Goal: Transaction & Acquisition: Purchase product/service

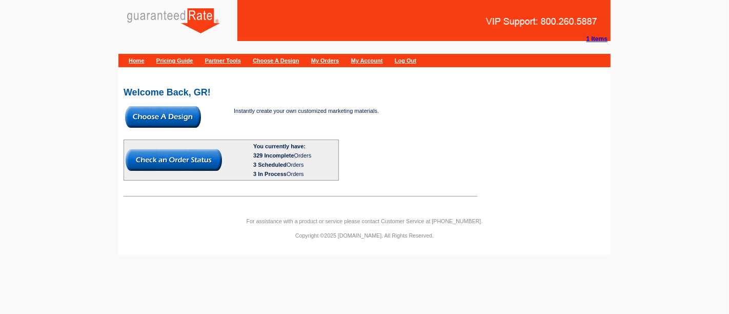
click at [171, 118] on img at bounding box center [163, 117] width 76 height 22
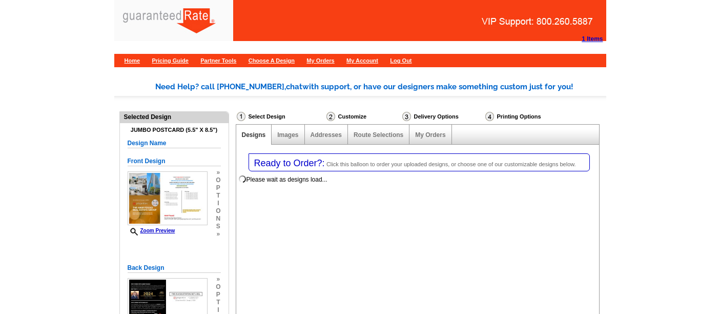
select select "1"
select select "2"
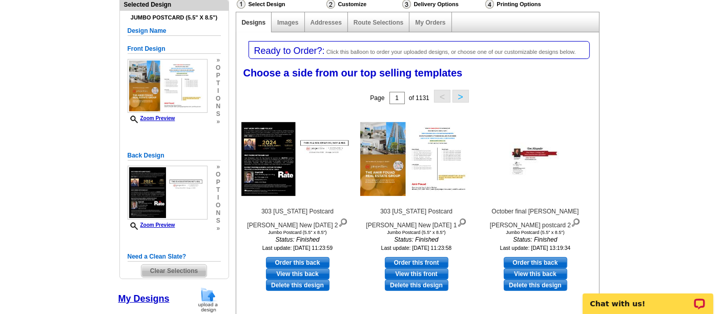
scroll to position [109, 0]
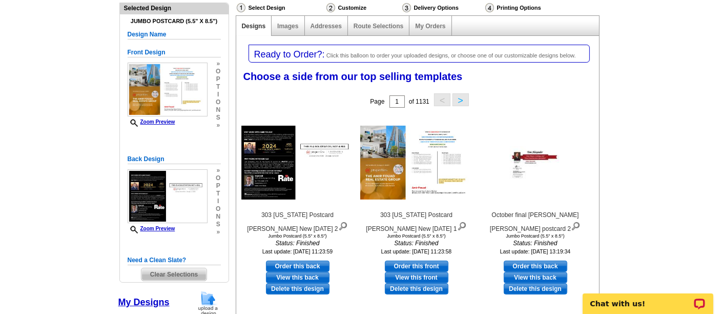
click at [177, 269] on span "Clear Selections" at bounding box center [174, 274] width 65 height 12
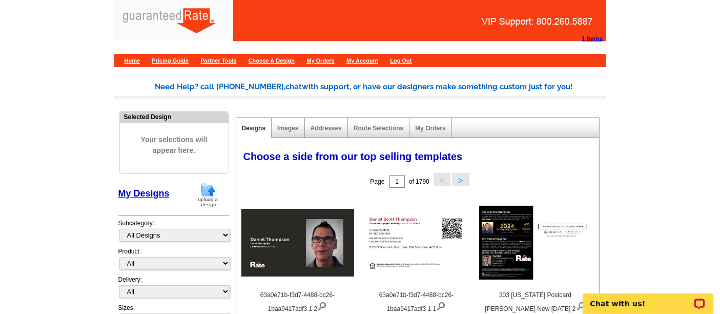
click at [206, 188] on img at bounding box center [208, 195] width 27 height 26
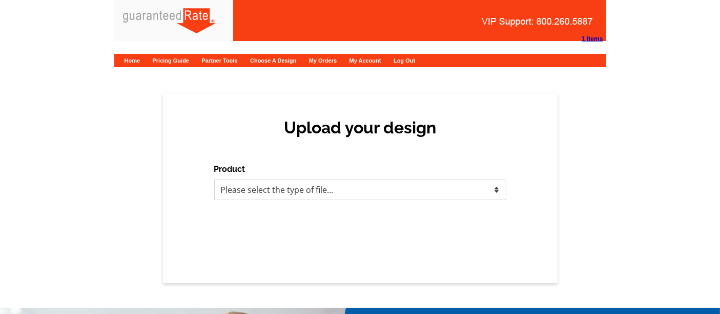
click at [251, 194] on select "Please select the type of file... Postcards Calendars Business Cards Letters an…" at bounding box center [360, 189] width 292 height 21
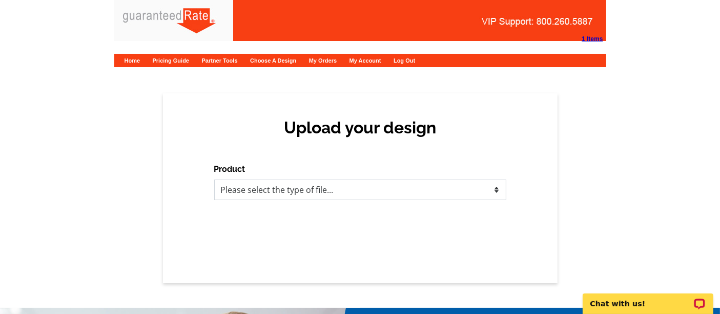
select select "1"
click at [214, 179] on select "Please select the type of file... Postcards Calendars Business Cards Letters an…" at bounding box center [360, 189] width 292 height 21
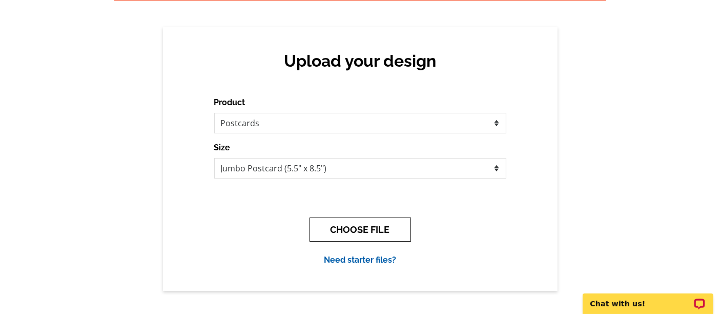
click at [332, 233] on button "CHOOSE FILE" at bounding box center [361, 229] width 102 height 24
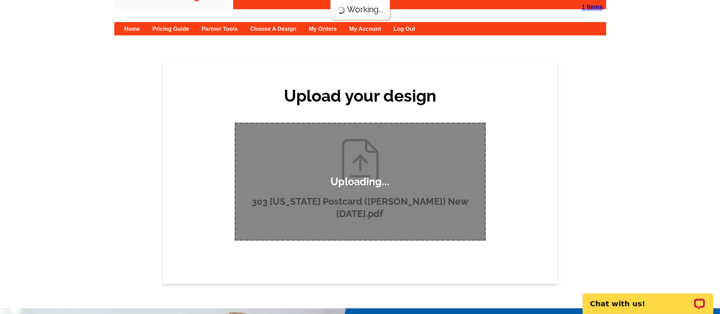
scroll to position [31, 0]
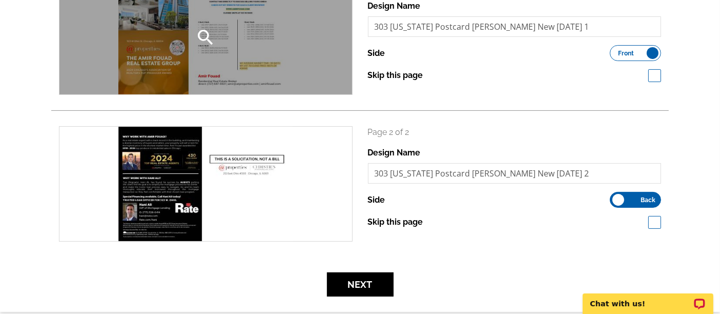
scroll to position [191, 0]
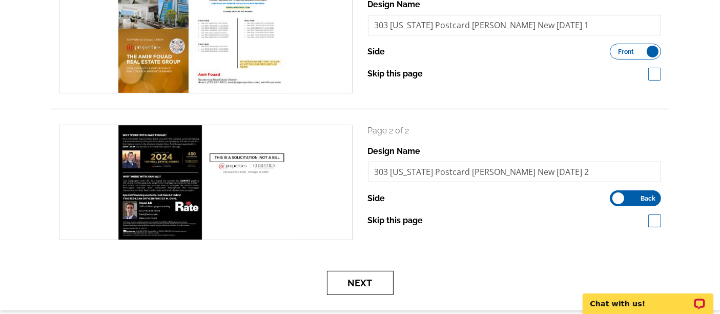
click at [378, 285] on button "Next" at bounding box center [360, 283] width 67 height 24
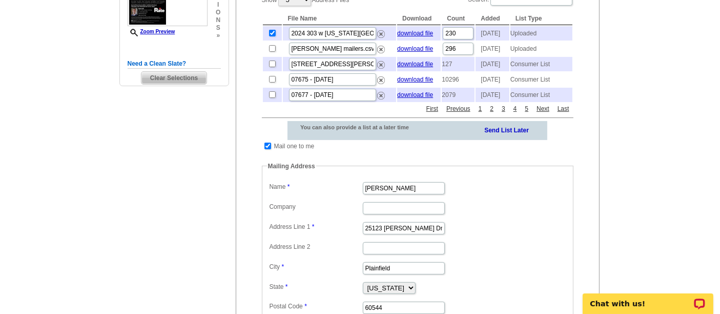
scroll to position [263, 0]
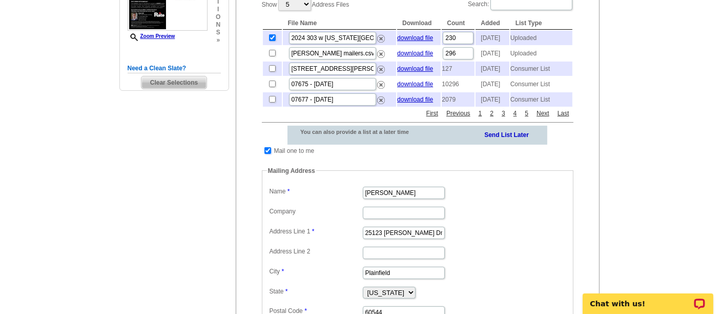
click at [268, 154] on input "checkbox" at bounding box center [268, 150] width 7 height 7
checkbox input "false"
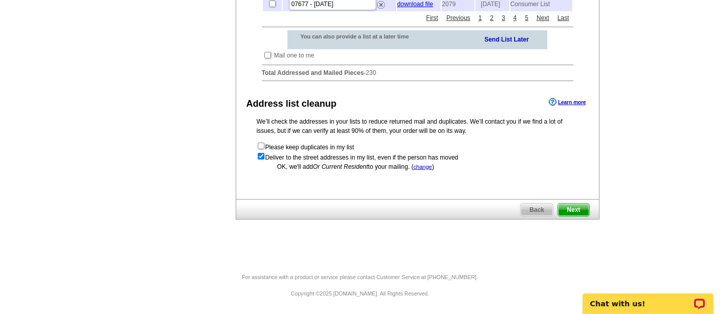
scroll to position [369, 0]
click at [576, 213] on span "Next" at bounding box center [573, 210] width 31 height 12
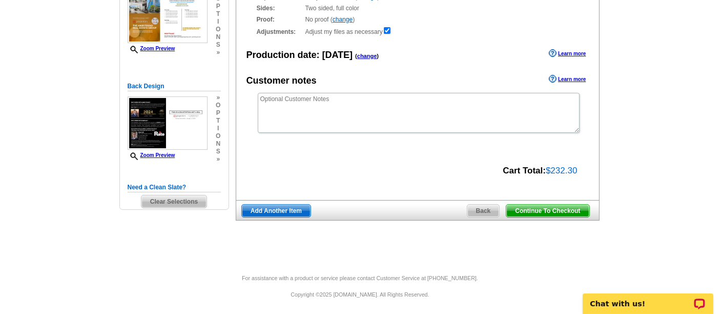
scroll to position [140, 0]
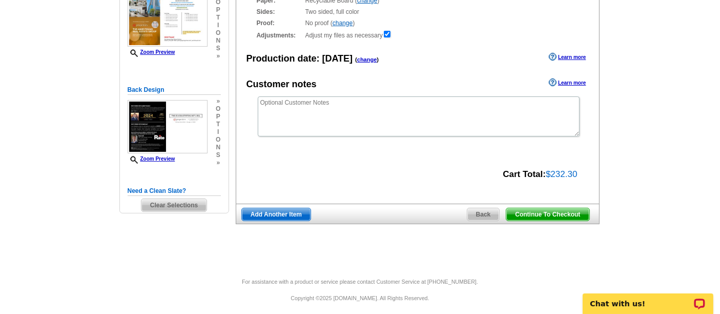
click at [546, 209] on span "Continue To Checkout" at bounding box center [548, 214] width 83 height 12
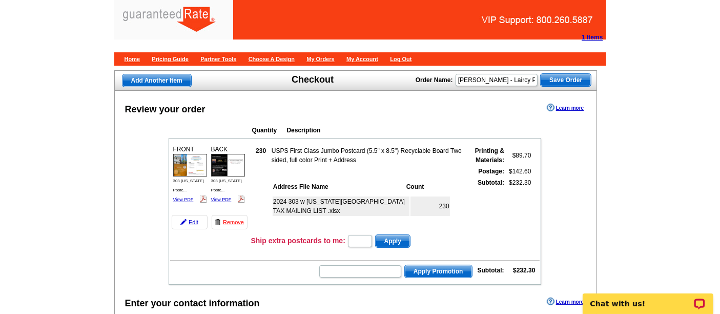
scroll to position [1, 0]
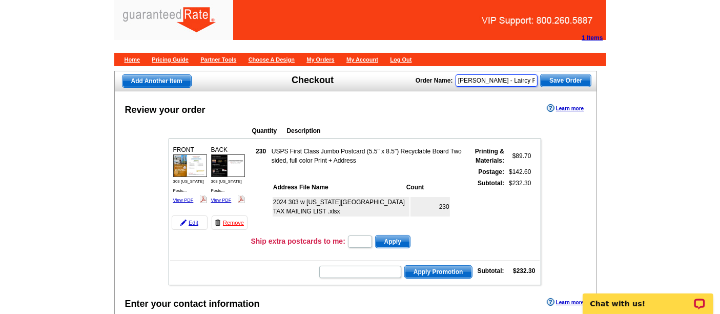
click at [502, 79] on input "[PERSON_NAME] - Laircy Postcard" at bounding box center [497, 80] width 82 height 12
click at [502, 79] on input "Cohen - Laircy Postcard" at bounding box center [497, 80] width 82 height 12
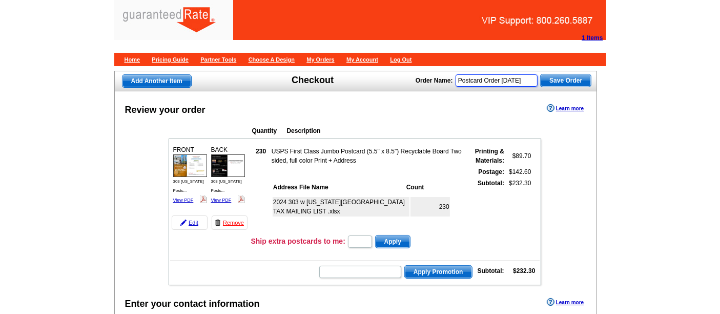
type input "Postcard Order [DATE]"
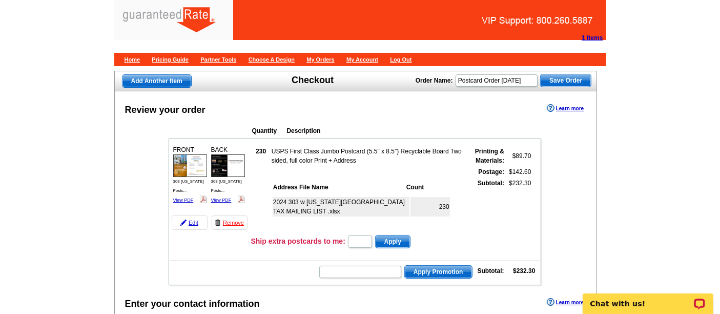
click at [574, 74] on span "Save Order" at bounding box center [566, 80] width 50 height 12
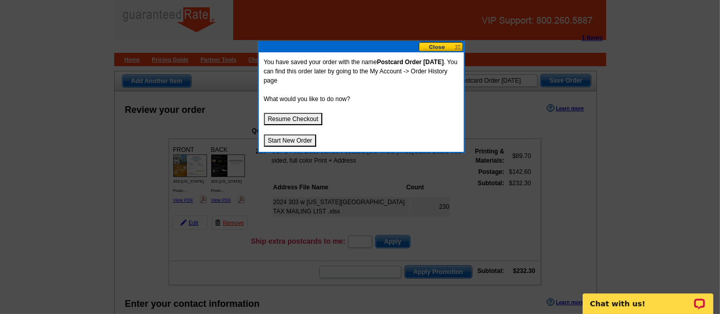
click at [305, 119] on button "Resume Checkout" at bounding box center [293, 119] width 59 height 12
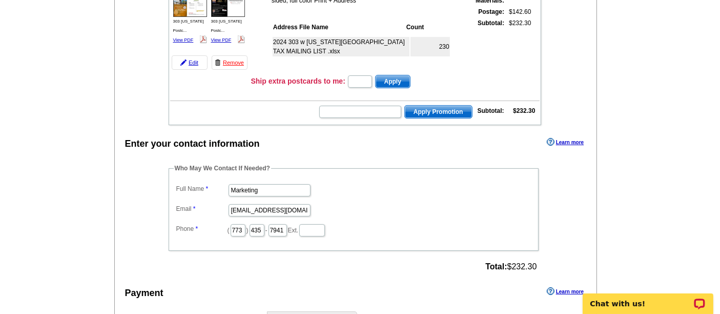
scroll to position [158, 0]
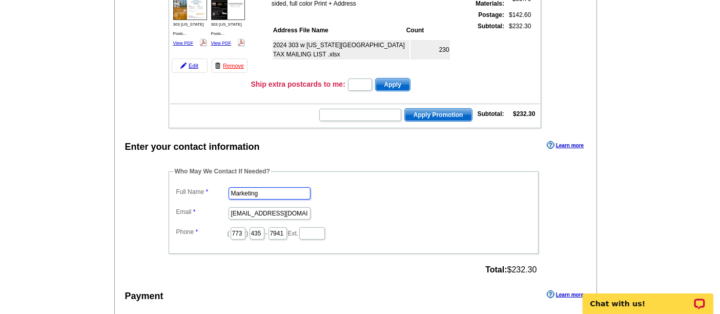
click at [252, 190] on input "Marketing" at bounding box center [270, 193] width 82 height 12
type input "Shelley Berner"
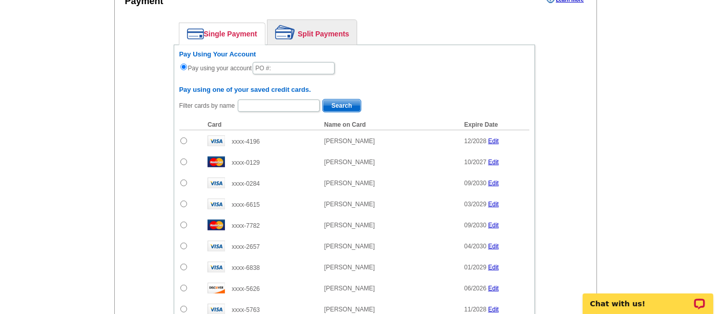
scroll to position [451, 0]
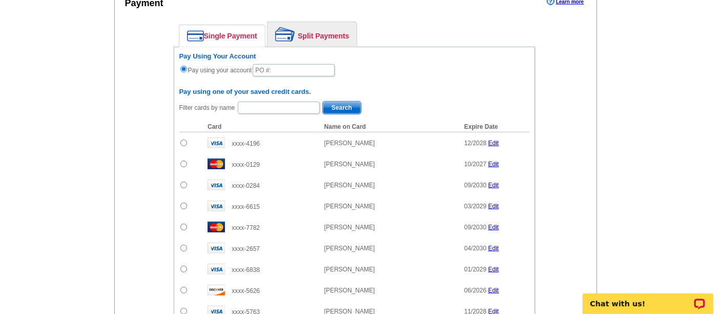
type input "shelley.berner@rate.com"
click at [300, 38] on link "Split Payments" at bounding box center [312, 34] width 89 height 25
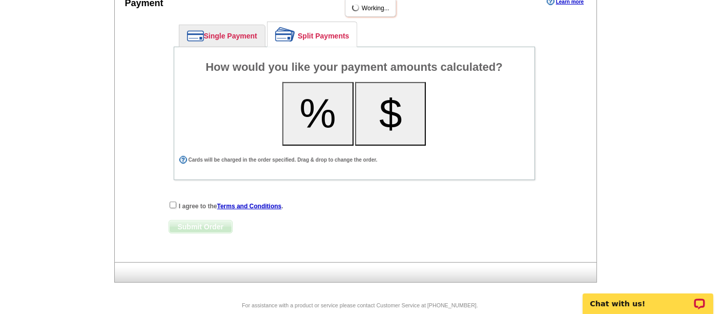
click at [328, 115] on button "%" at bounding box center [318, 114] width 71 height 64
click at [324, 110] on button "%" at bounding box center [318, 114] width 71 height 64
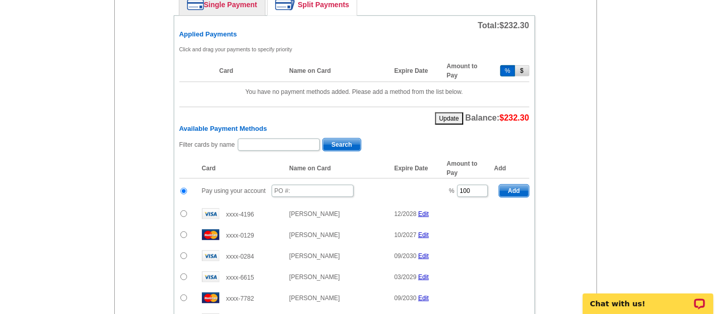
scroll to position [482, 0]
click at [328, 191] on td "Pay using your account" at bounding box center [319, 191] width 245 height 25
click at [325, 185] on input "text" at bounding box center [313, 191] width 82 height 12
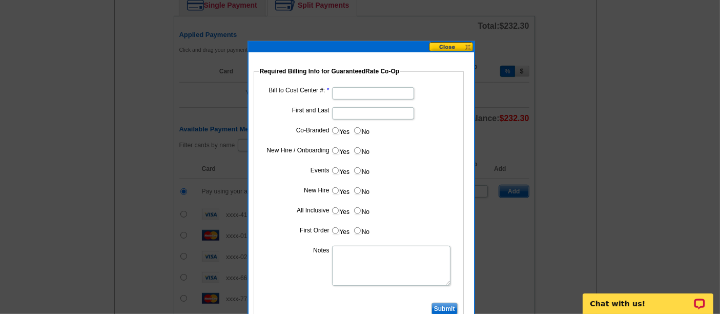
type input "10082025_5_sb"
click at [349, 91] on input "Bill to Cost Center #:" at bounding box center [373, 93] width 82 height 12
type input "1001"
type input "Hani Ali"
click at [337, 132] on input "Yes" at bounding box center [335, 130] width 7 height 7
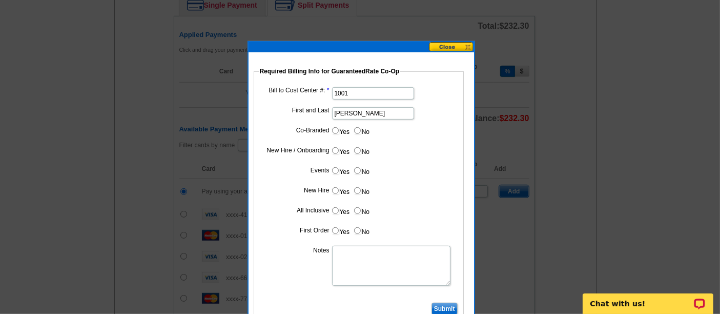
radio input "true"
click at [355, 156] on input "Cost paid by cobrand" at bounding box center [373, 153] width 82 height 12
type input "25%"
click at [359, 173] on label "No" at bounding box center [361, 171] width 16 height 12
click at [359, 173] on input "No" at bounding box center [357, 170] width 7 height 7
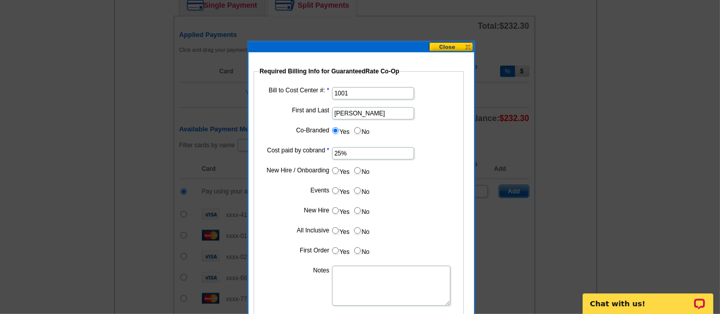
radio input "true"
click at [357, 187] on input "No" at bounding box center [357, 190] width 7 height 7
radio input "true"
click at [359, 205] on label "No" at bounding box center [361, 211] width 16 height 12
click at [359, 207] on input "No" at bounding box center [357, 210] width 7 height 7
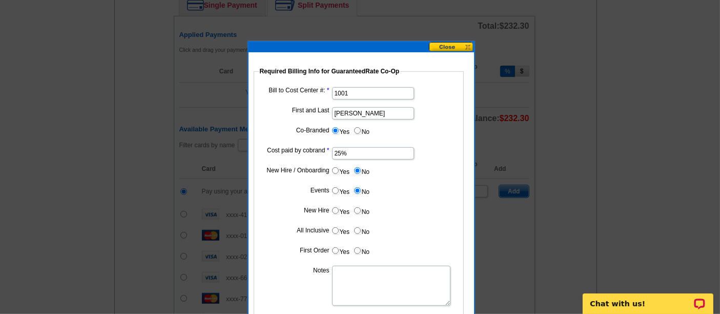
radio input "true"
click at [359, 230] on input "No" at bounding box center [357, 230] width 7 height 7
radio input "true"
click at [358, 248] on input "No" at bounding box center [357, 250] width 7 height 7
radio input "true"
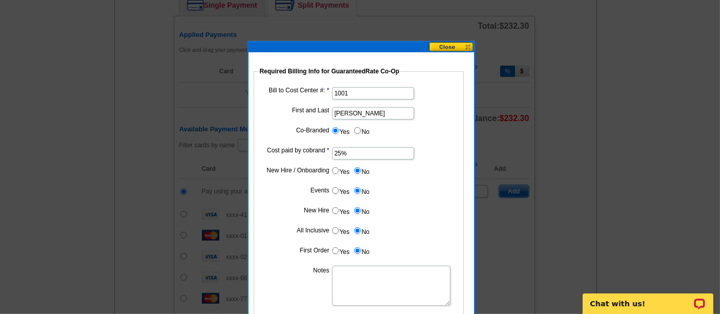
click at [358, 277] on textarea "Notes" at bounding box center [391, 286] width 118 height 40
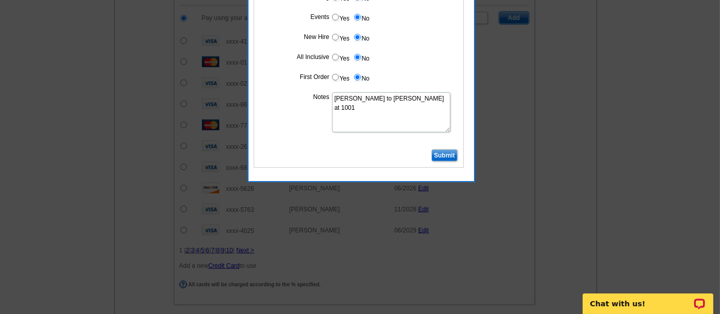
scroll to position [657, 0]
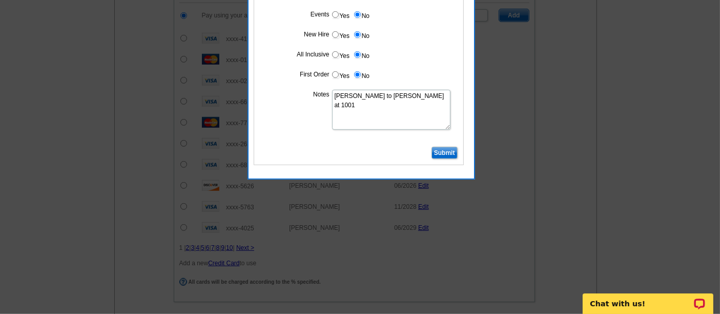
type textarea "Bill to Hani Ali at 1001"
click at [443, 147] on input "Submit" at bounding box center [445, 153] width 26 height 12
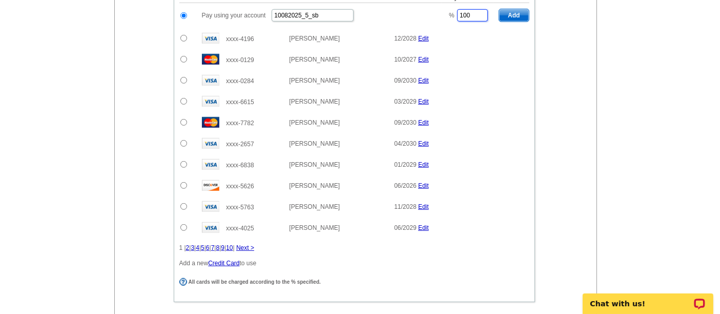
click at [472, 9] on input "100" at bounding box center [472, 15] width 31 height 12
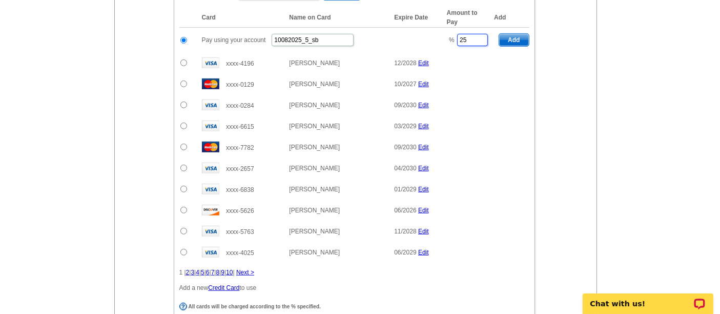
scroll to position [633, 0]
click at [510, 33] on span "Add" at bounding box center [513, 39] width 29 height 12
type input "100"
radio input "false"
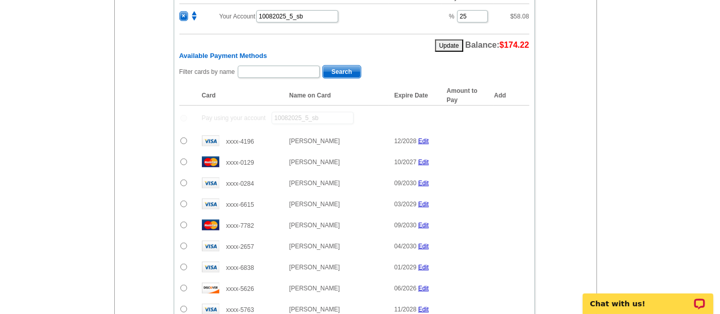
scroll to position [559, 0]
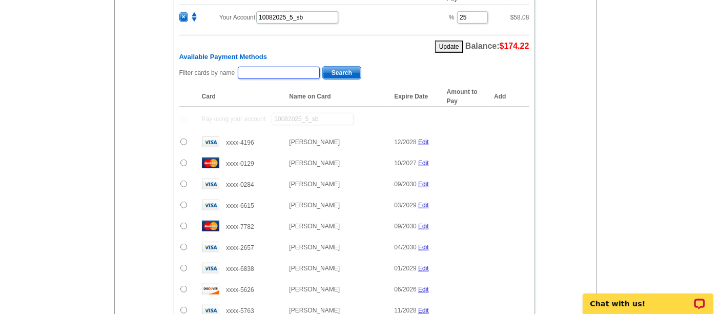
click at [277, 67] on input "text" at bounding box center [279, 73] width 82 height 12
type input "H"
type input "Fouad"
click at [332, 67] on span "Search" at bounding box center [342, 73] width 38 height 12
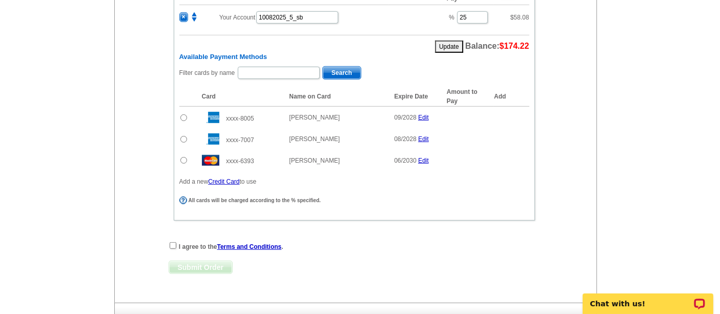
click at [181, 157] on input "radio" at bounding box center [184, 160] width 7 height 7
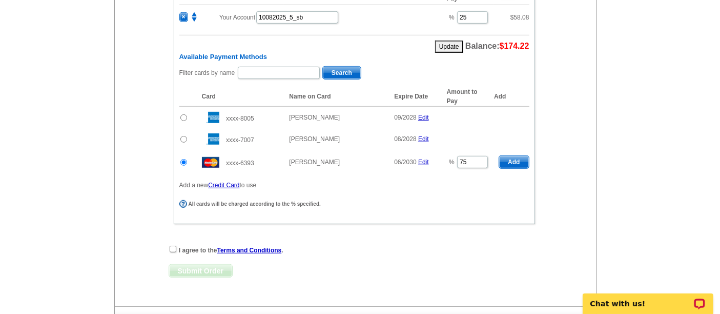
click at [510, 156] on span "Add" at bounding box center [513, 162] width 29 height 12
radio input "false"
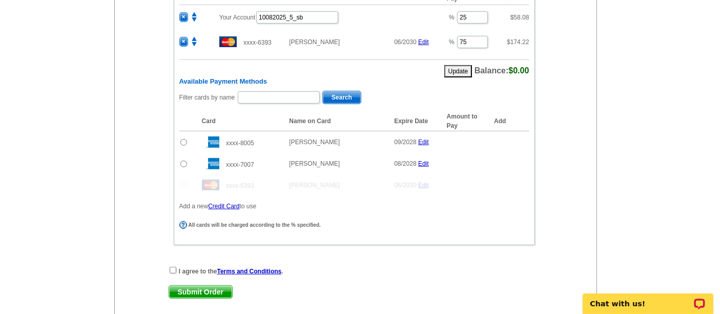
click at [170, 239] on div "Single Payment Split Payments Pay Using Your Account Pay using your account Pay…" at bounding box center [355, 81] width 372 height 347
click at [172, 266] on div "I agree to the Terms and Conditions ." at bounding box center [355, 271] width 372 height 10
click at [174, 267] on input "checkbox" at bounding box center [173, 270] width 7 height 7
checkbox input "true"
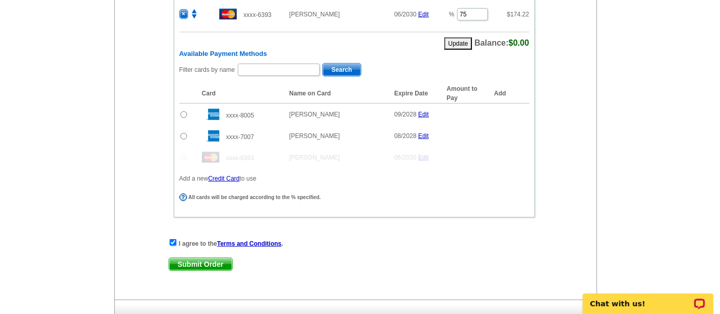
scroll to position [588, 0]
click at [192, 256] on link "Submit Order" at bounding box center [201, 262] width 64 height 13
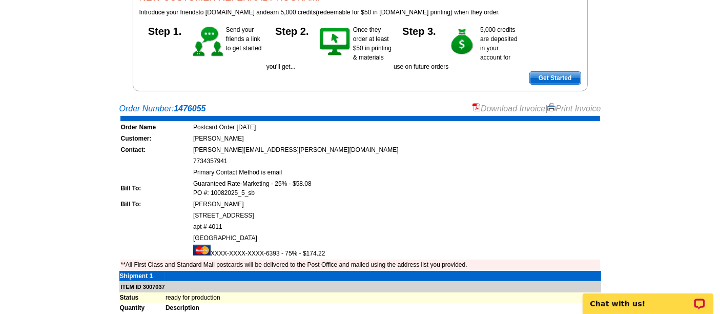
scroll to position [116, 0]
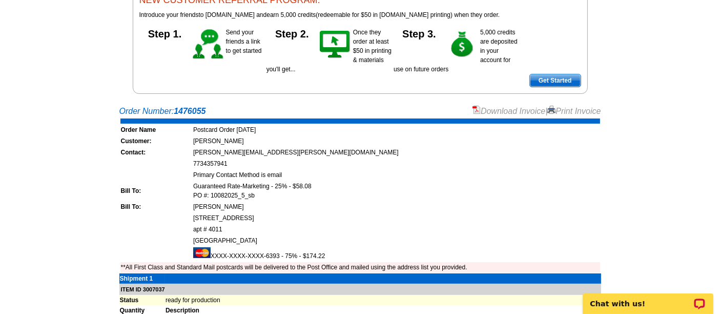
click at [495, 108] on link "Download Invoice" at bounding box center [509, 111] width 73 height 9
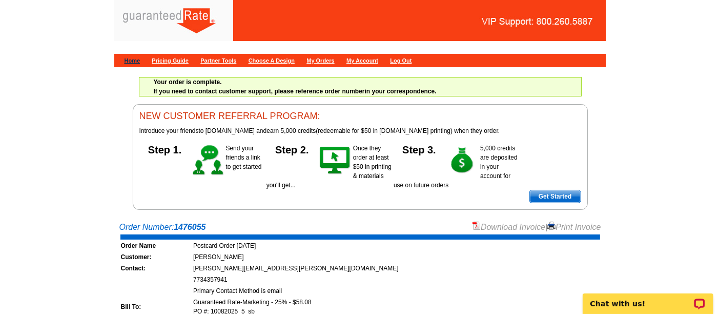
click at [136, 59] on link "Home" at bounding box center [133, 60] width 16 height 6
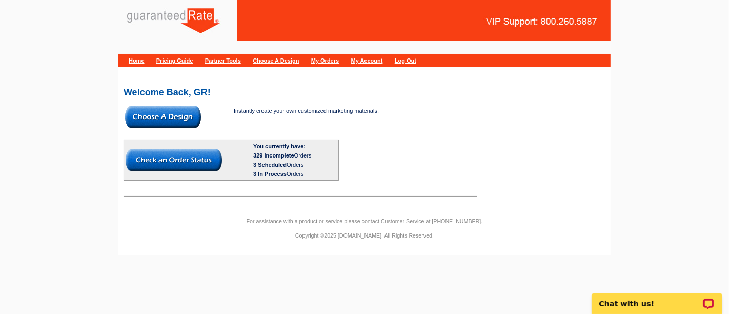
click at [168, 116] on img at bounding box center [163, 117] width 76 height 22
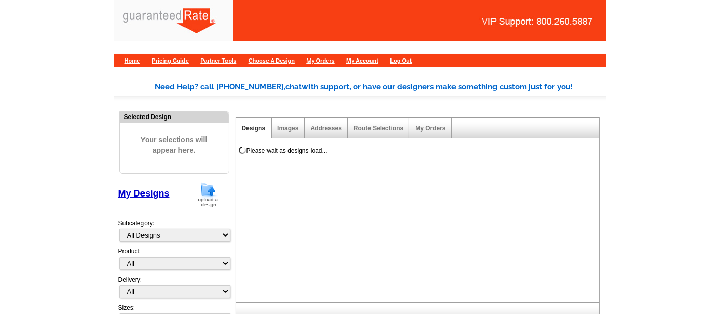
click at [209, 186] on img at bounding box center [208, 195] width 27 height 26
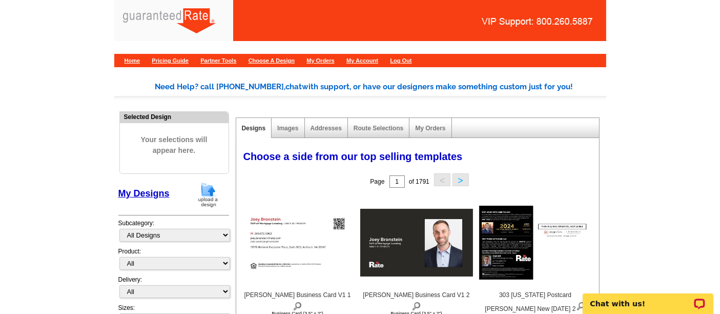
click at [205, 189] on img at bounding box center [208, 195] width 27 height 26
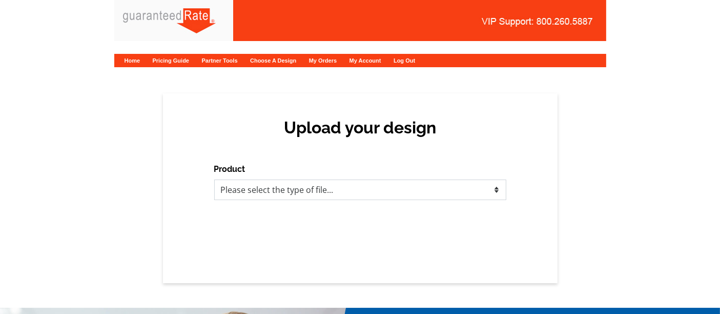
click at [245, 192] on select "Please select the type of file... Postcards Calendars Business Cards Letters an…" at bounding box center [360, 189] width 292 height 21
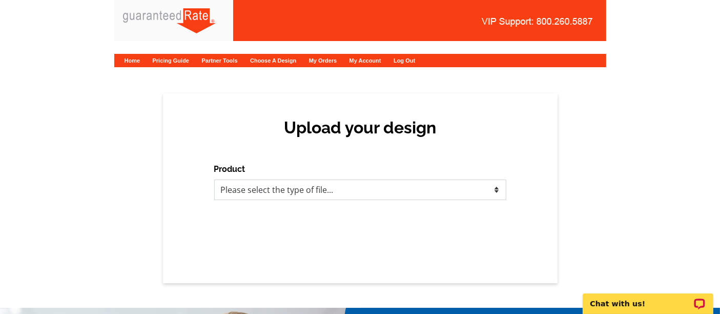
select select "1"
click at [214, 179] on select "Please select the type of file... Postcards Calendars Business Cards Letters an…" at bounding box center [360, 189] width 292 height 21
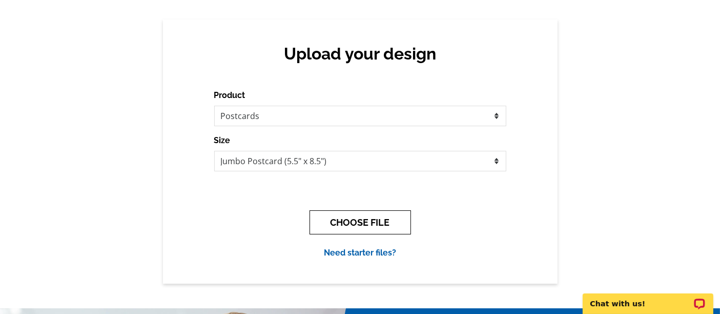
click at [327, 216] on button "CHOOSE FILE" at bounding box center [361, 222] width 102 height 24
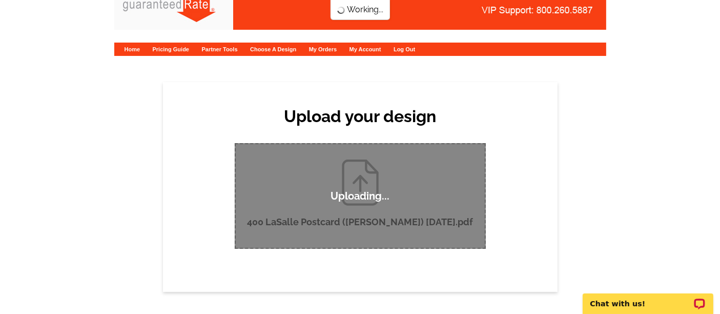
scroll to position [16, 0]
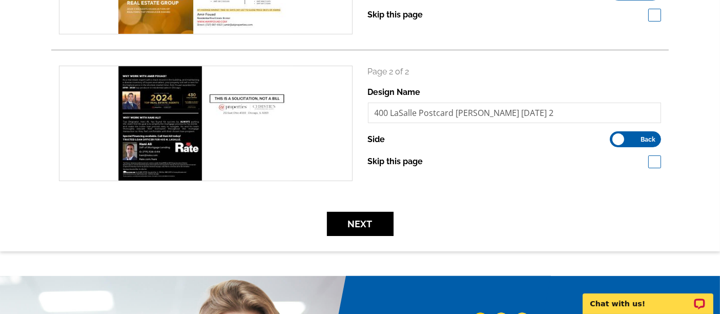
scroll to position [248, 0]
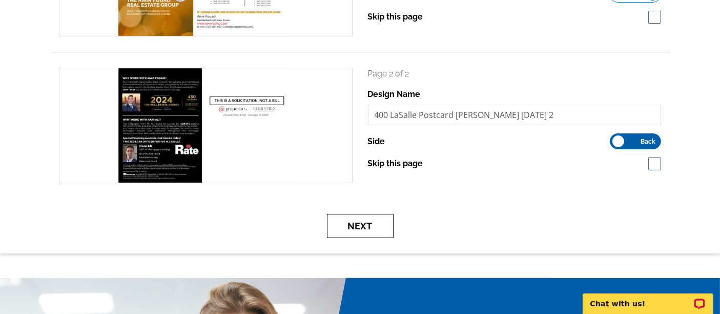
click at [372, 221] on button "Next" at bounding box center [360, 226] width 67 height 24
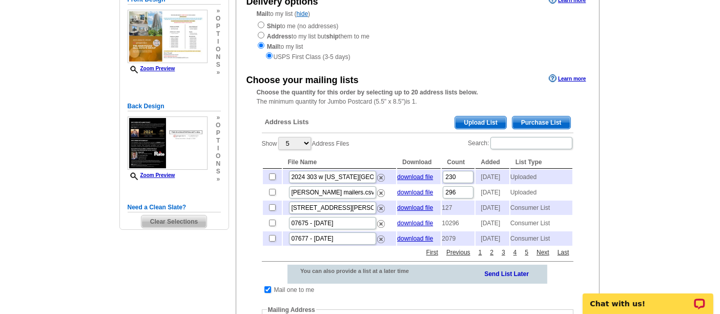
click at [479, 121] on span "Upload List" at bounding box center [480, 122] width 51 height 12
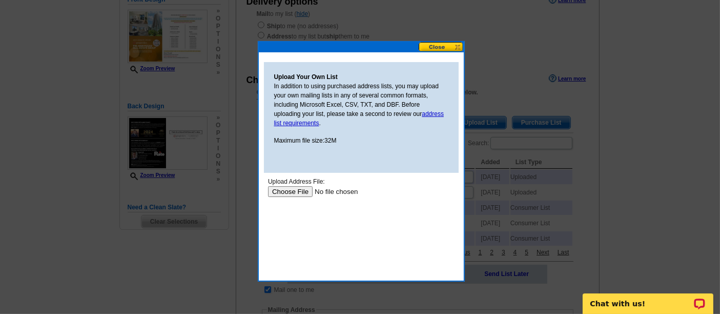
type input "C:\fakepath\2024 400 La Salle.xlsx"
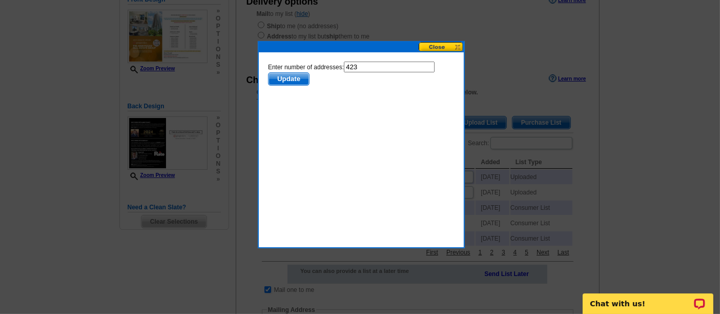
click at [415, 66] on input "423" at bounding box center [389, 67] width 91 height 11
type input "422"
click at [284, 77] on span "Update" at bounding box center [288, 79] width 41 height 12
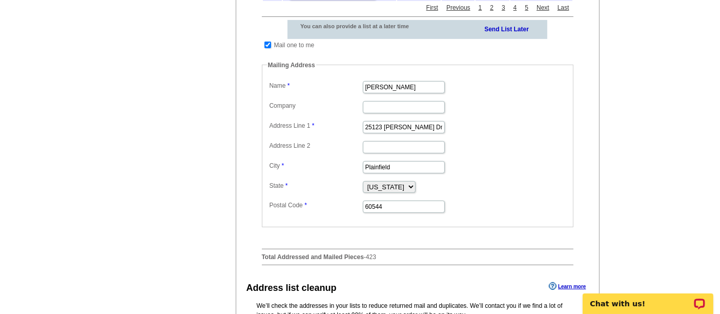
scroll to position [368, 0]
click at [268, 49] on input "checkbox" at bounding box center [268, 45] width 7 height 7
checkbox input "false"
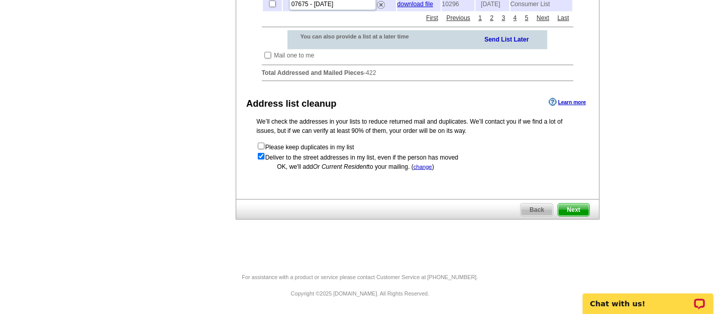
click at [580, 214] on span "Next" at bounding box center [573, 210] width 31 height 12
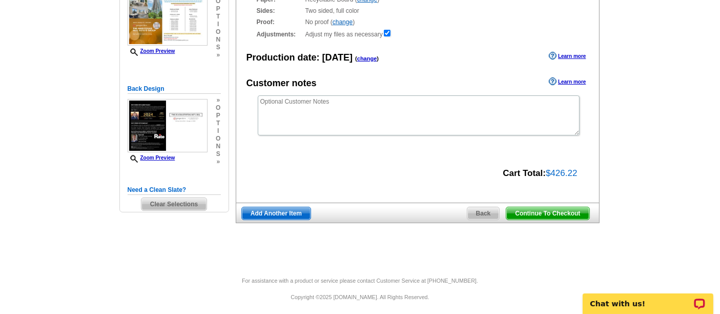
scroll to position [141, 0]
click at [567, 209] on span "Continue To Checkout" at bounding box center [548, 214] width 83 height 12
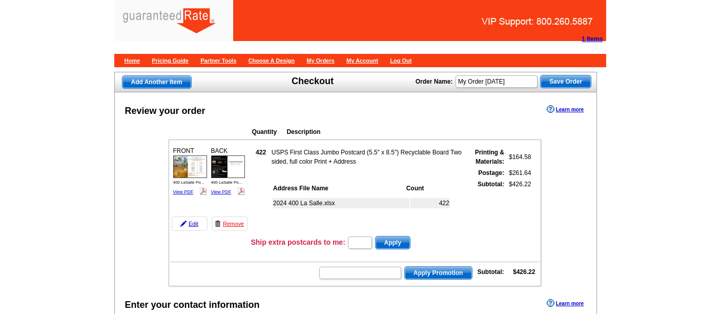
click at [256, 160] on td "422" at bounding box center [261, 156] width 18 height 19
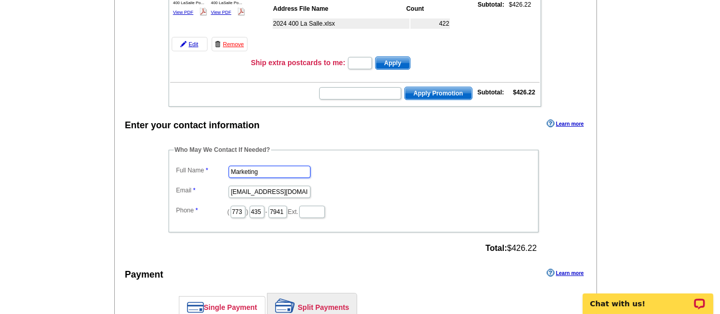
click at [255, 166] on input "Marketing" at bounding box center [270, 172] width 82 height 12
type input "Shelley Berner"
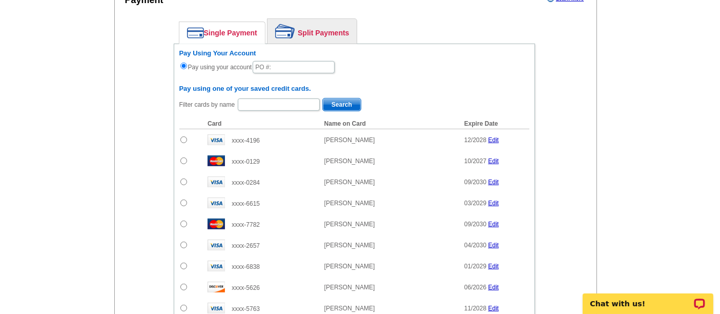
type input "shelley.berner@rate.com"
click at [318, 26] on link "Split Payments" at bounding box center [312, 31] width 89 height 25
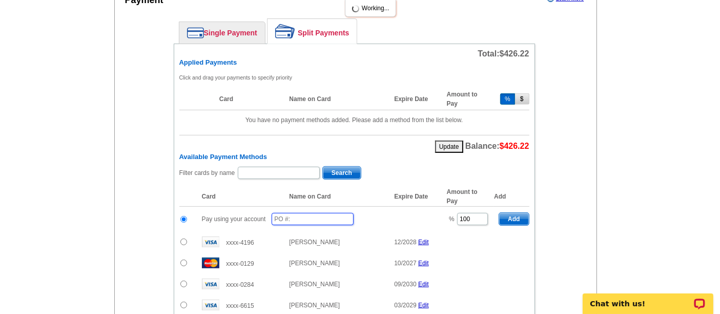
click at [307, 213] on input "text" at bounding box center [313, 219] width 82 height 12
type input "0"
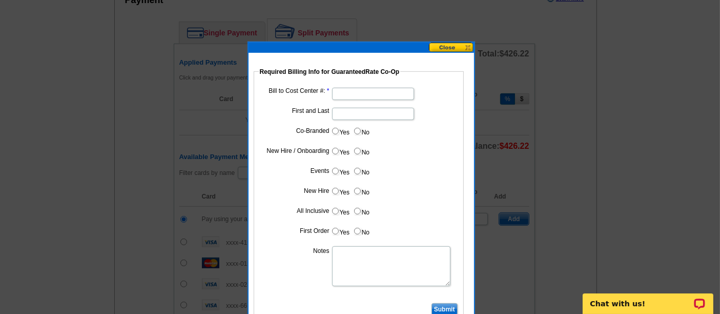
type input "10082025_505_sb"
click at [369, 93] on input "Bill to Cost Center #:" at bounding box center [373, 94] width 82 height 12
type input "1001"
click at [359, 112] on input "First and Last" at bounding box center [373, 114] width 82 height 12
type input "Hani Ali"
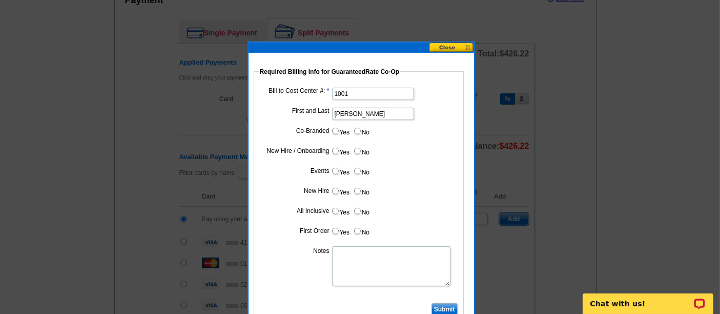
click at [335, 130] on input "Yes" at bounding box center [335, 131] width 7 height 7
radio input "true"
click at [343, 148] on input "Cost paid by cobrand" at bounding box center [373, 154] width 82 height 12
type input "25%"
click at [359, 169] on input "No" at bounding box center [357, 171] width 7 height 7
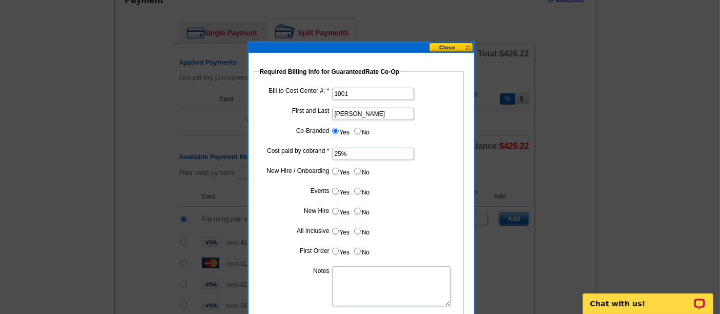
radio input "true"
click at [359, 192] on label "No" at bounding box center [361, 191] width 16 height 12
click at [359, 192] on input "No" at bounding box center [357, 191] width 7 height 7
radio input "true"
click at [359, 212] on label "No" at bounding box center [361, 211] width 16 height 12
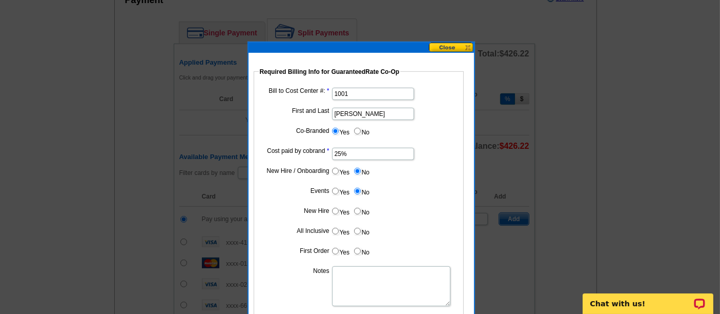
click at [359, 212] on input "No" at bounding box center [357, 211] width 7 height 7
radio input "true"
click at [358, 229] on input "No" at bounding box center [357, 231] width 7 height 7
radio input "true"
click at [358, 248] on input "No" at bounding box center [357, 251] width 7 height 7
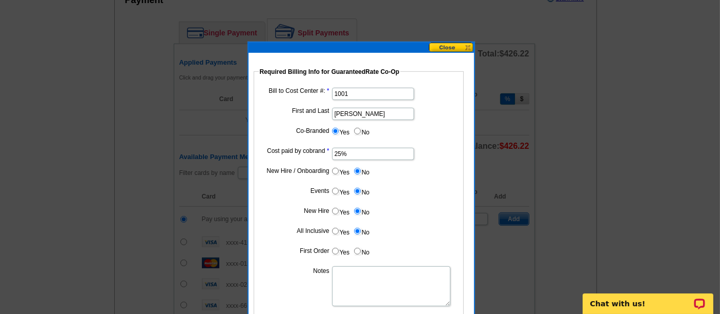
radio input "true"
click at [360, 278] on textarea "Notes" at bounding box center [391, 286] width 118 height 40
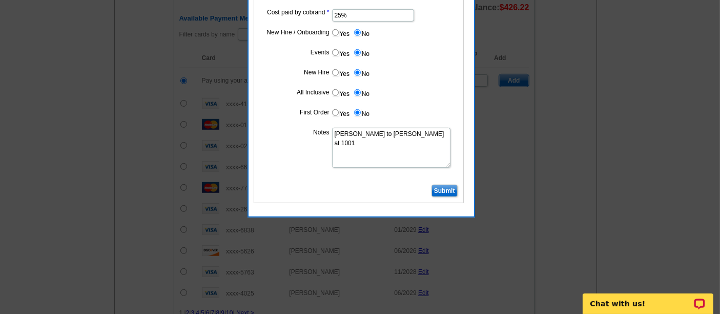
scroll to position [593, 0]
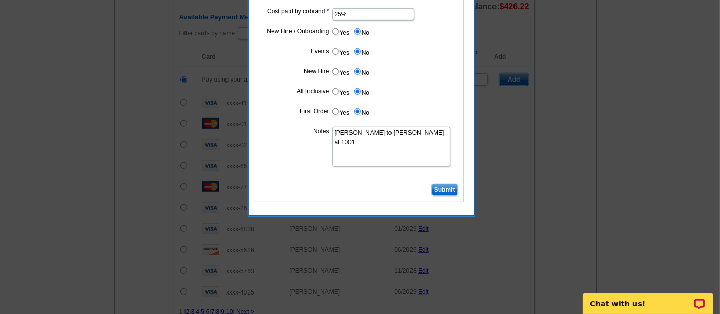
type textarea "Bill to Hani Ali at 1001"
click at [442, 187] on input "Submit" at bounding box center [445, 190] width 26 height 12
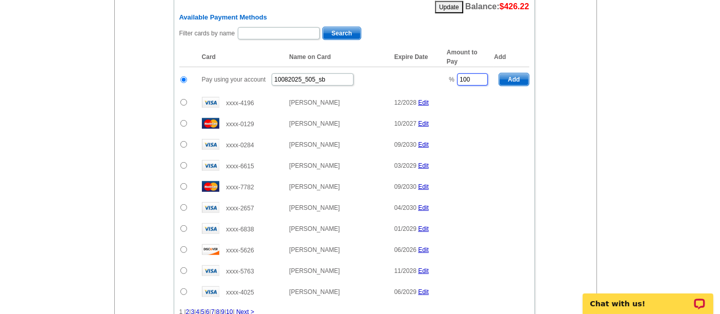
drag, startPoint x: 473, startPoint y: 74, endPoint x: 442, endPoint y: 75, distance: 31.8
click at [442, 75] on td "% 100" at bounding box center [468, 79] width 52 height 25
click at [521, 73] on span "Add" at bounding box center [513, 79] width 29 height 12
type input "100"
radio input "false"
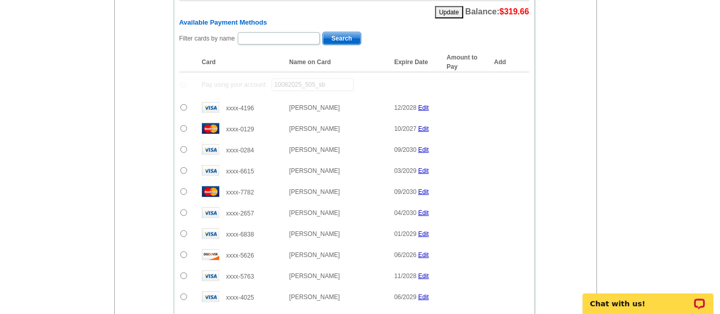
scroll to position [598, 0]
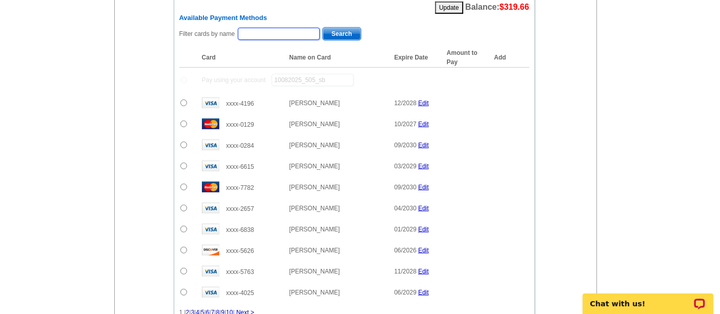
click at [283, 28] on input "text" at bounding box center [279, 34] width 82 height 12
type input "Fouad"
click at [330, 28] on span "Search" at bounding box center [342, 34] width 38 height 12
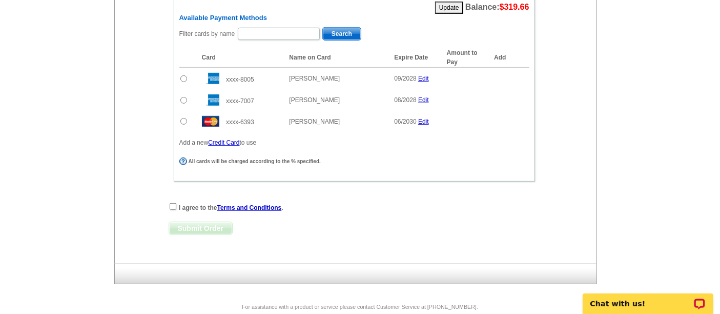
click at [181, 118] on input "radio" at bounding box center [184, 121] width 7 height 7
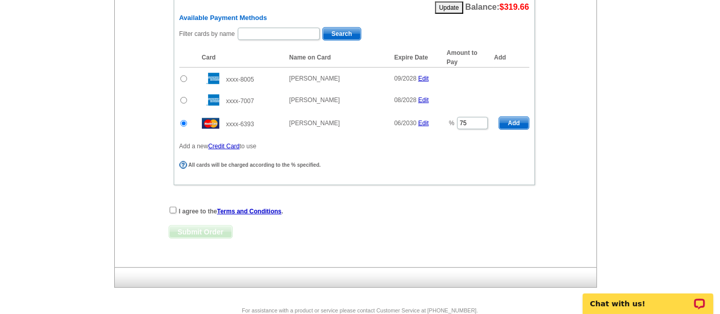
click at [516, 117] on span "Add" at bounding box center [513, 123] width 29 height 12
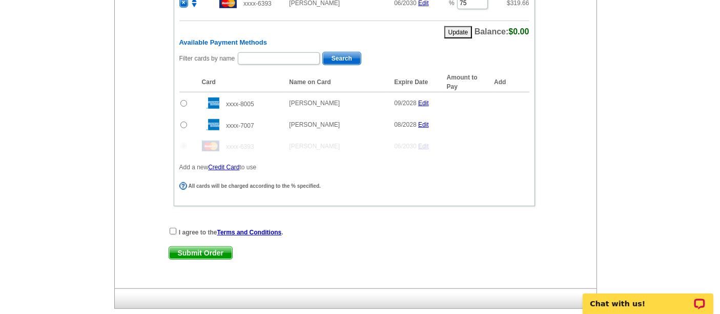
radio input "false"
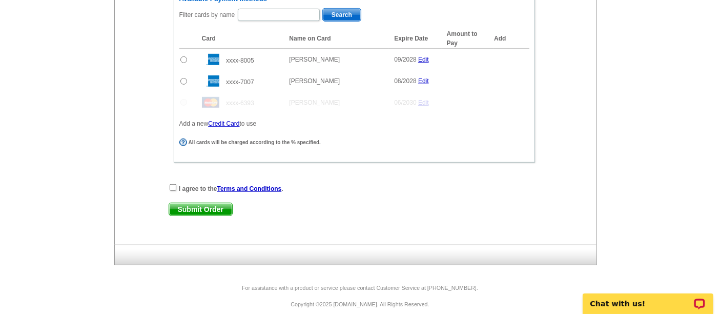
scroll to position [640, 0]
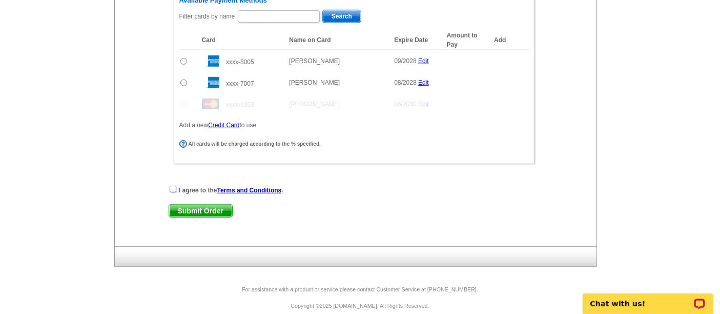
click at [170, 186] on input "checkbox" at bounding box center [173, 189] width 7 height 7
checkbox input "true"
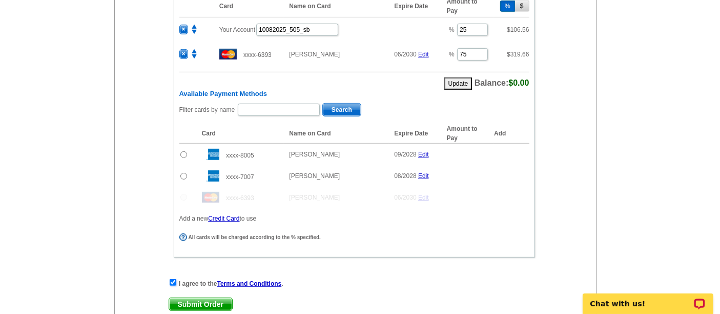
scroll to position [628, 0]
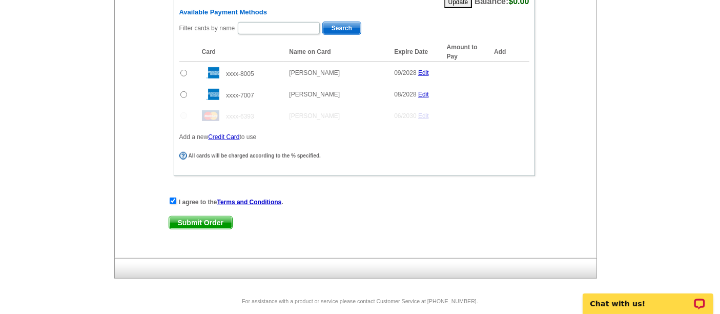
click at [209, 216] on span "Submit Order" at bounding box center [200, 222] width 63 height 12
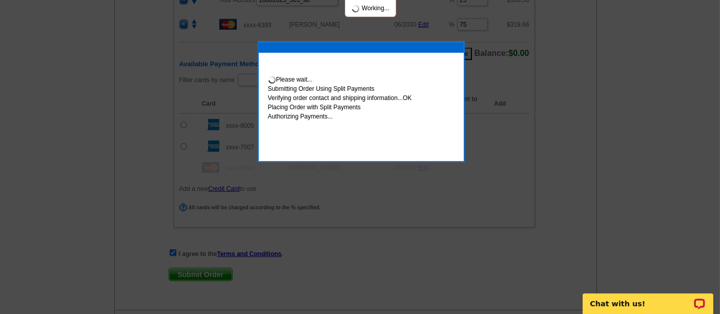
scroll to position [680, 0]
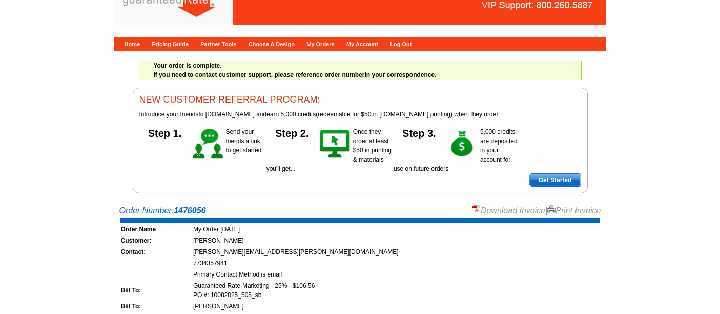
scroll to position [16, 0]
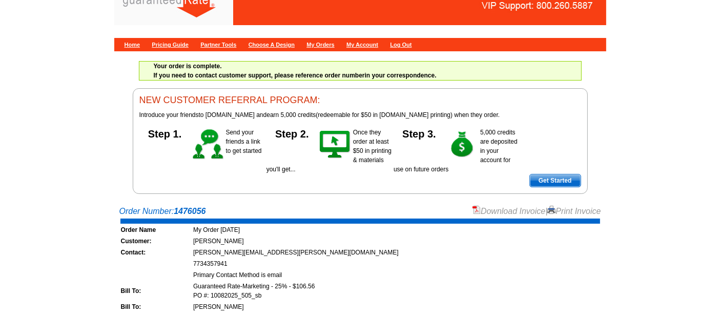
click at [513, 210] on link "Download Invoice" at bounding box center [509, 211] width 73 height 9
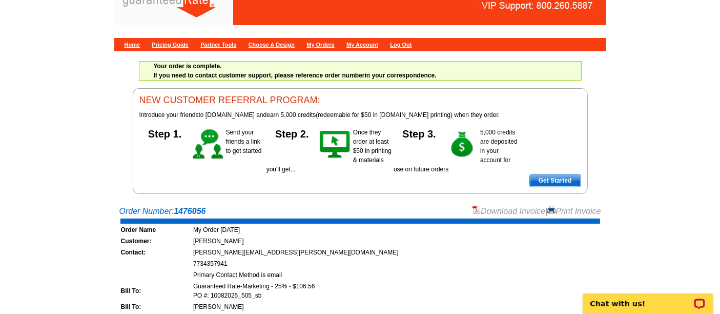
scroll to position [0, 0]
click at [135, 42] on link "Home" at bounding box center [133, 45] width 16 height 6
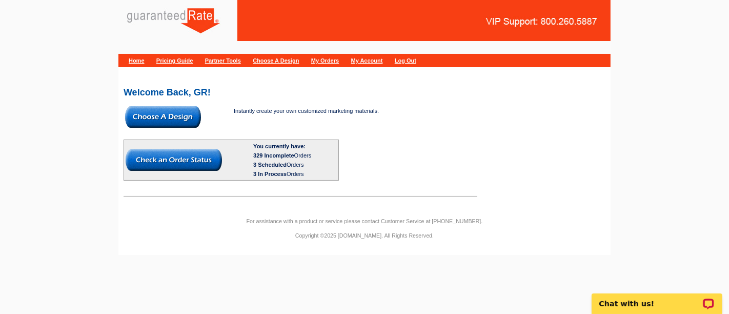
click at [184, 114] on img at bounding box center [163, 117] width 76 height 22
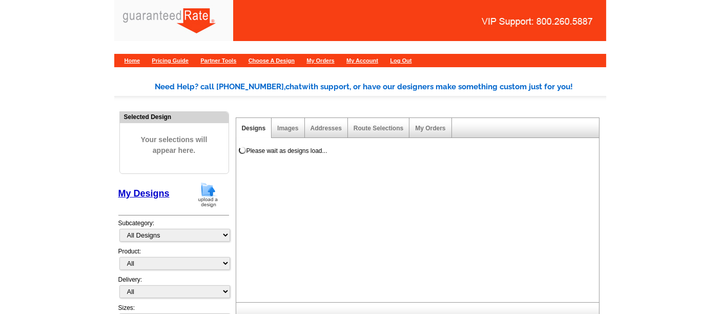
click at [206, 196] on img at bounding box center [208, 195] width 27 height 26
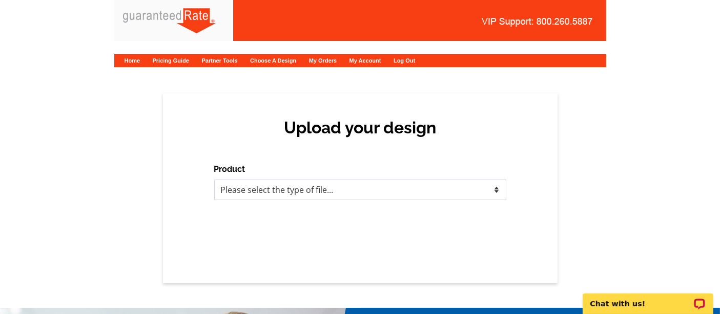
click at [345, 186] on select "Please select the type of file... Postcards Calendars Business Cards Letters an…" at bounding box center [360, 189] width 292 height 21
click at [214, 179] on select "Please select the type of file... Postcards Calendars Business Cards Letters an…" at bounding box center [360, 189] width 292 height 21
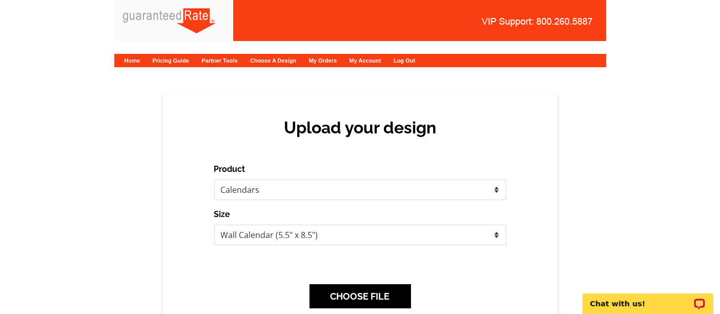
click at [303, 166] on div "Product Please select the type of file... Postcards Calendars Business Cards Le…" at bounding box center [360, 181] width 292 height 37
click at [303, 184] on select "Please select the type of file... Postcards Calendars Business Cards Letters an…" at bounding box center [360, 189] width 292 height 21
select select "1"
click at [214, 179] on select "Please select the type of file... Postcards Calendars Business Cards Letters an…" at bounding box center [360, 189] width 292 height 21
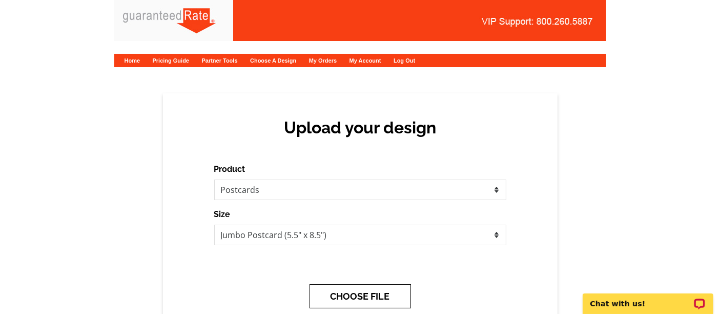
click at [350, 296] on button "CHOOSE FILE" at bounding box center [361, 296] width 102 height 24
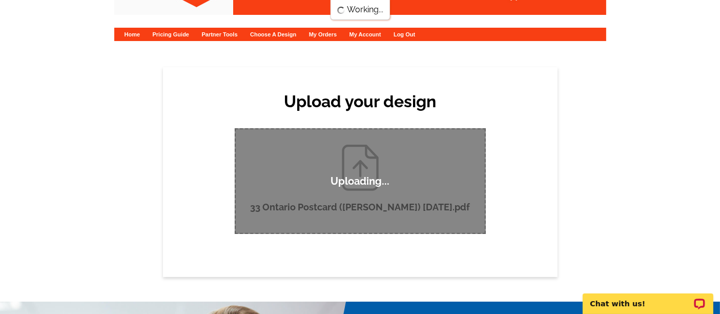
scroll to position [27, 0]
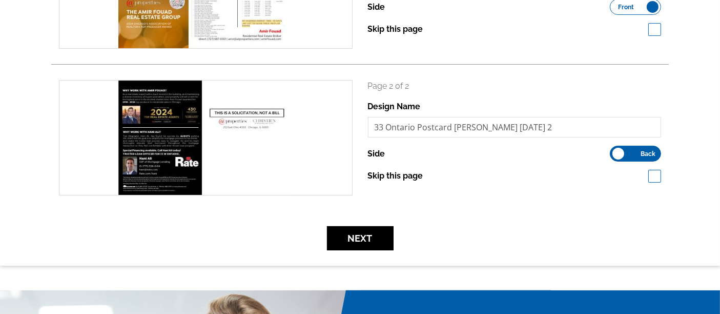
scroll to position [236, 0]
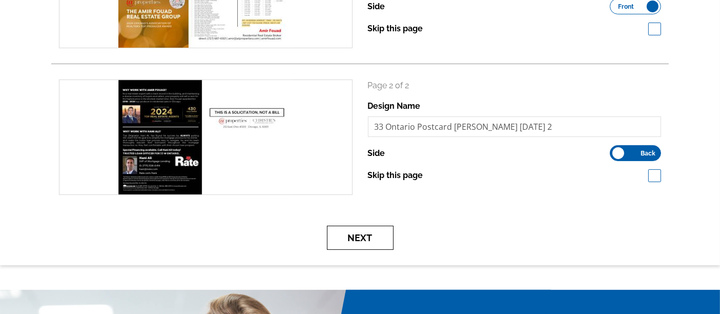
click at [345, 228] on button "Next" at bounding box center [360, 238] width 67 height 24
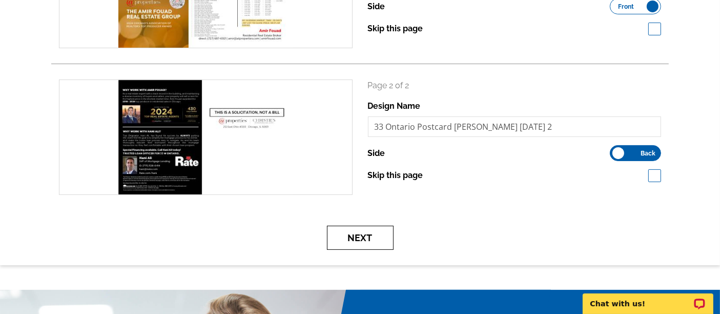
scroll to position [0, 0]
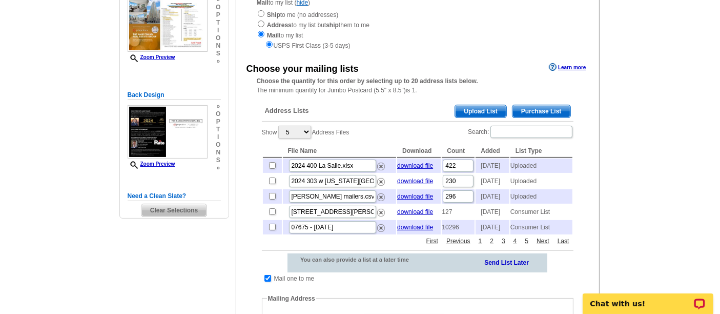
scroll to position [134, 0]
click at [495, 112] on span "Upload List" at bounding box center [480, 112] width 51 height 12
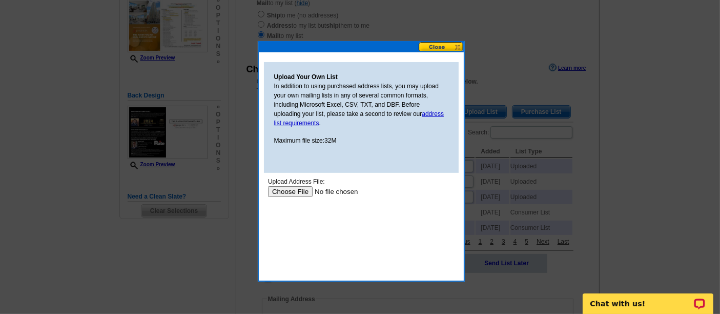
scroll to position [0, 0]
type input "C:\fakepath\2024 33 Ontario- Owner Mailing Addresses.xlsx"
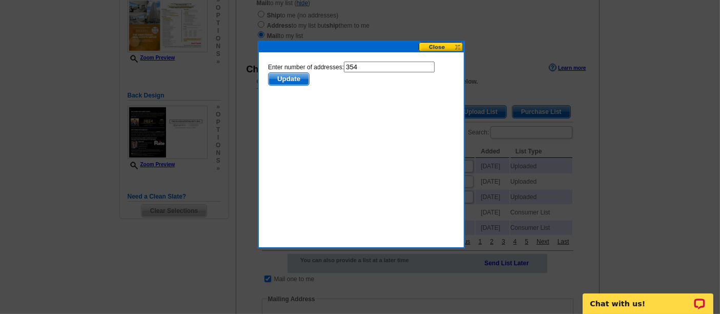
click at [365, 63] on input "354" at bounding box center [389, 67] width 91 height 11
type input "353"
click at [299, 82] on span "Update" at bounding box center [288, 79] width 41 height 12
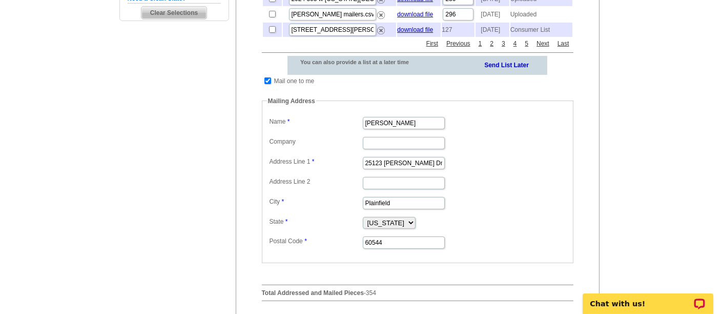
scroll to position [330, 0]
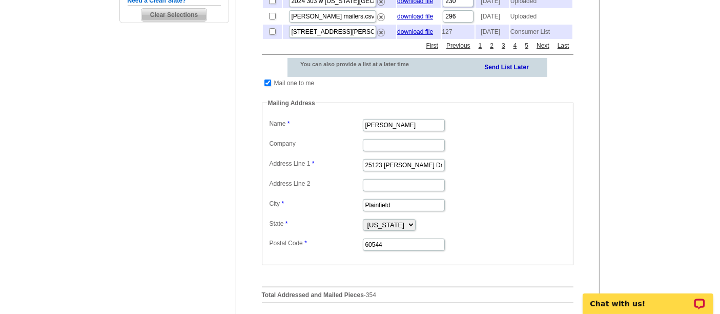
click at [266, 88] on td at bounding box center [268, 83] width 10 height 10
click at [266, 86] on input "checkbox" at bounding box center [268, 82] width 7 height 7
checkbox input "false"
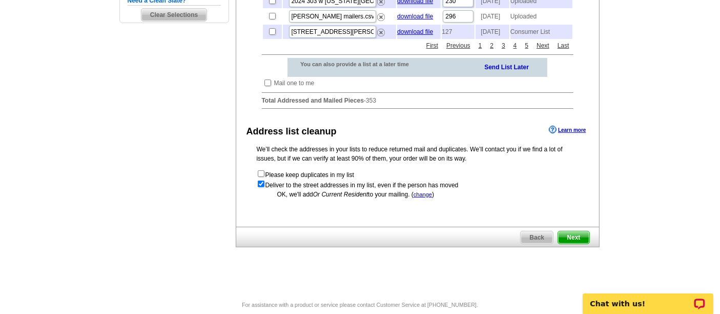
click at [573, 244] on span "Next" at bounding box center [573, 237] width 31 height 12
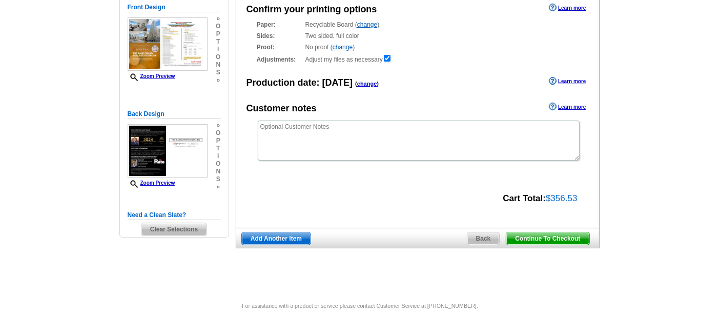
scroll to position [115, 0]
click at [569, 238] on span "Continue To Checkout" at bounding box center [548, 239] width 83 height 12
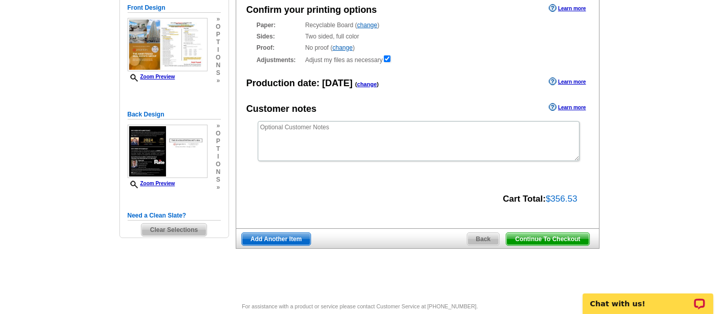
scroll to position [0, 0]
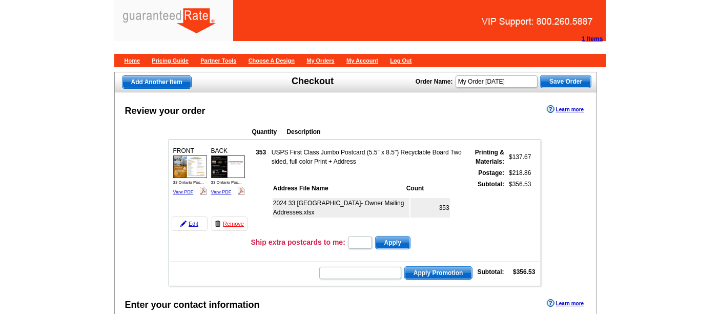
click at [279, 245] on td "Ship extra postcards to me: Apply" at bounding box center [395, 242] width 289 height 15
click at [261, 246] on table "FRONT 33 Ontario Pos... View PDF" at bounding box center [355, 212] width 373 height 147
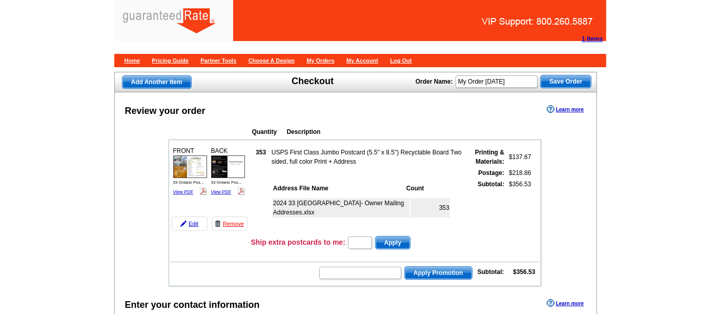
click at [261, 246] on table "FRONT 33 Ontario Pos... View PDF" at bounding box center [355, 212] width 373 height 147
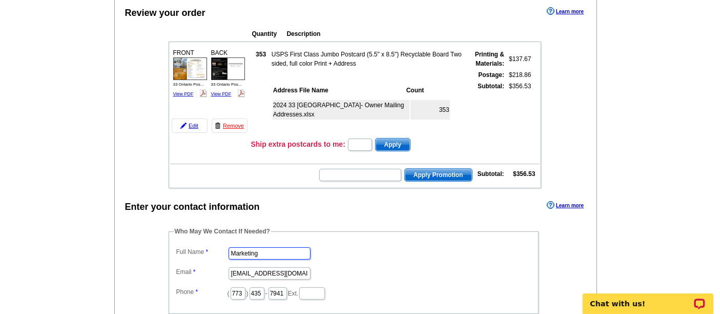
click at [261, 247] on input "Marketing" at bounding box center [270, 253] width 82 height 12
type input "[PERSON_NAME]"
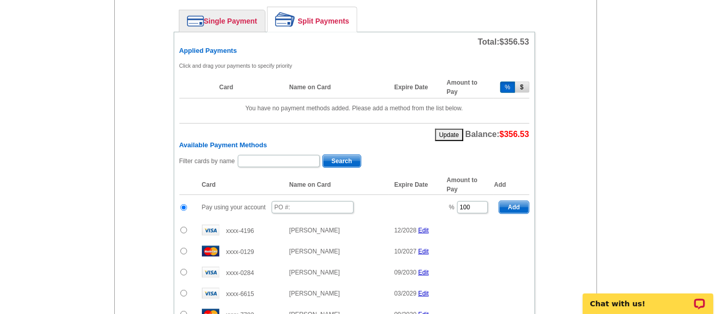
scroll to position [467, 0]
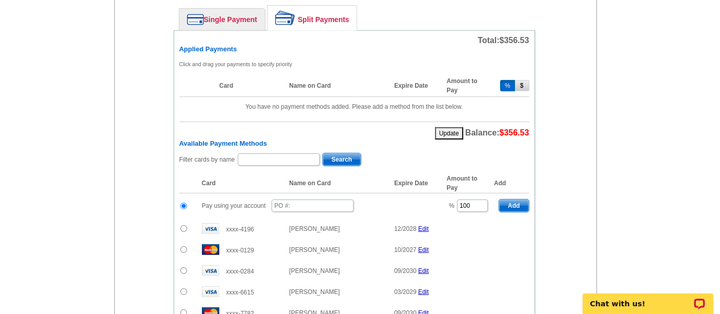
type input "[PERSON_NAME][EMAIL_ADDRESS][PERSON_NAME][DOMAIN_NAME]"
click at [302, 199] on input "text" at bounding box center [313, 205] width 82 height 12
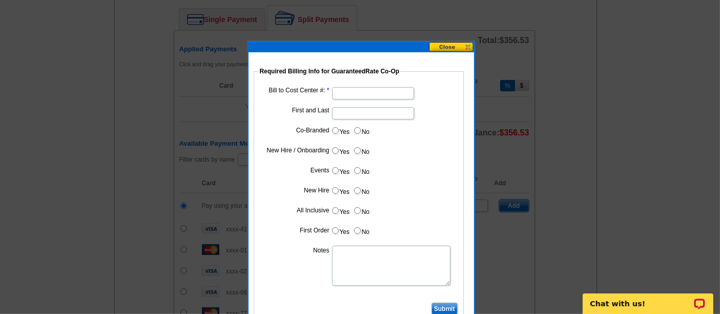
type input "10082025_510_sb"
click at [352, 95] on input "Bill to Cost Center #:" at bounding box center [373, 93] width 82 height 12
type input "1001"
type input "D"
type input "Hani Ali"
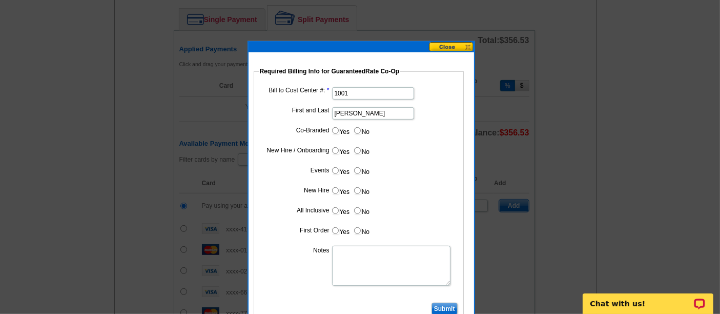
click at [338, 128] on input "Yes" at bounding box center [335, 130] width 7 height 7
radio input "true"
click at [363, 149] on input "Cost paid by cobrand" at bounding box center [373, 153] width 82 height 12
type input "25%"
click at [361, 167] on label "No" at bounding box center [361, 171] width 16 height 12
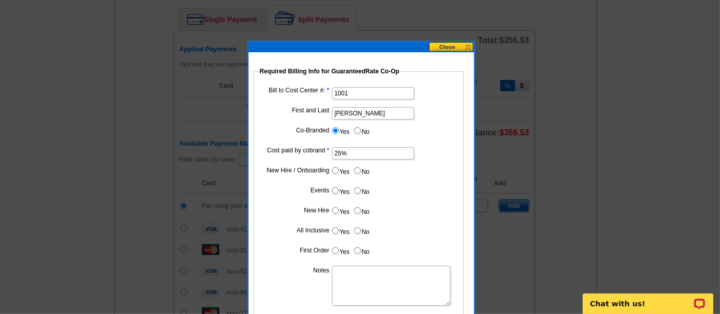
click at [361, 167] on input "No" at bounding box center [357, 170] width 7 height 7
radio input "true"
click at [360, 187] on input "No" at bounding box center [357, 190] width 7 height 7
radio input "true"
click at [362, 212] on label "No" at bounding box center [361, 211] width 16 height 12
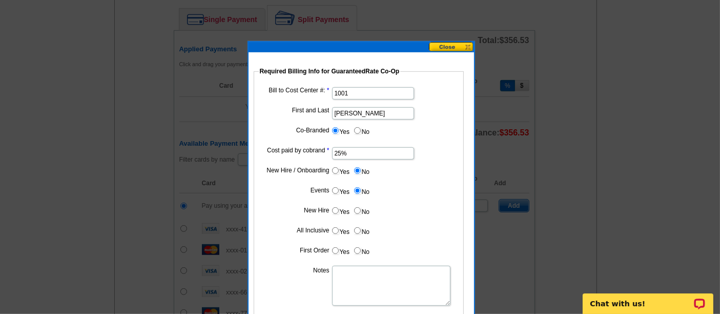
click at [361, 212] on input "No" at bounding box center [357, 210] width 7 height 7
radio input "true"
click at [362, 233] on label "No" at bounding box center [361, 231] width 16 height 12
click at [361, 233] on input "No" at bounding box center [357, 230] width 7 height 7
radio input "true"
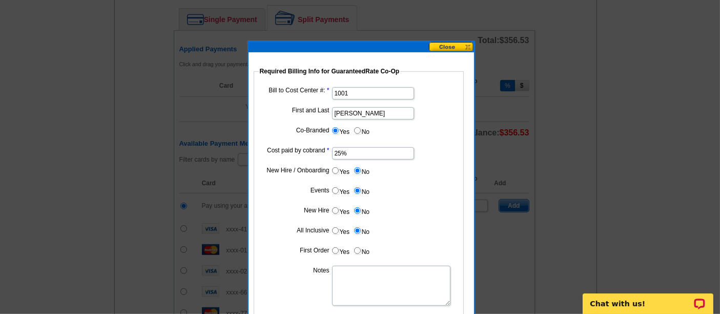
click at [362, 248] on label "No" at bounding box center [361, 251] width 16 height 12
click at [361, 248] on input "No" at bounding box center [357, 250] width 7 height 7
radio input "true"
click at [366, 274] on textarea "Notes" at bounding box center [391, 286] width 118 height 40
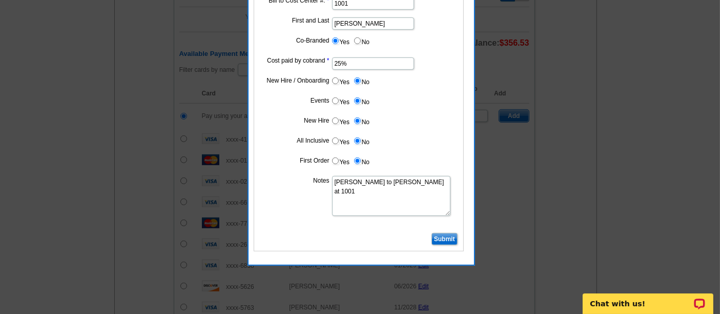
scroll to position [558, 0]
type textarea "Bill to Hani Ali at 1001"
click at [437, 226] on dt at bounding box center [359, 224] width 200 height 9
click at [442, 234] on input "Submit" at bounding box center [445, 238] width 26 height 12
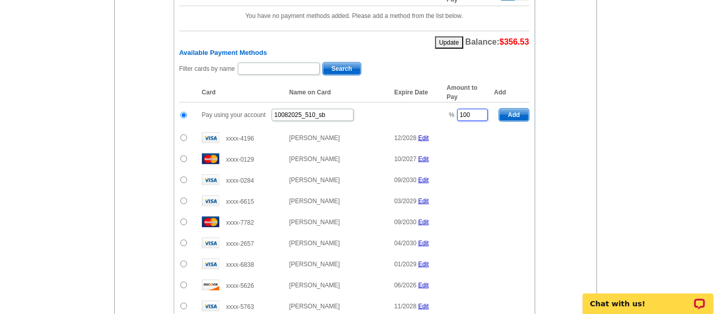
drag, startPoint x: 481, startPoint y: 104, endPoint x: 439, endPoint y: 105, distance: 41.5
click at [439, 105] on tr "Pay using your account 10082025_510_sb % 100 Add" at bounding box center [354, 115] width 350 height 25
click at [513, 109] on span "Add" at bounding box center [513, 115] width 29 height 12
type input "100"
radio input "false"
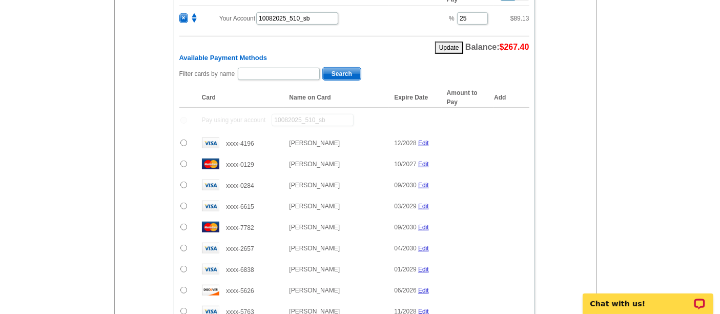
click at [298, 73] on div "Filter cards by name Search" at bounding box center [354, 75] width 350 height 16
click at [295, 71] on div "Filter cards by name Search" at bounding box center [354, 75] width 350 height 16
click at [294, 71] on input "text" at bounding box center [279, 74] width 82 height 12
type input "fouad"
click at [333, 68] on span "Search" at bounding box center [342, 74] width 38 height 12
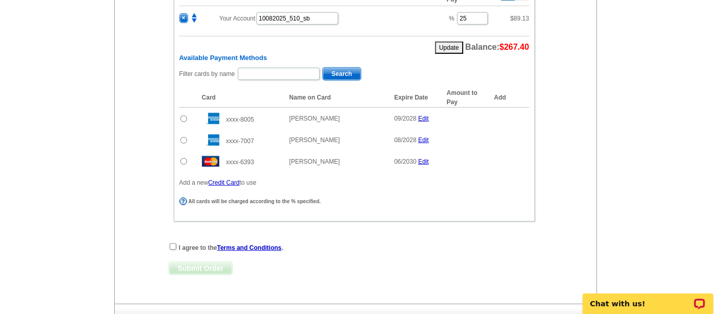
click at [183, 158] on input "radio" at bounding box center [184, 161] width 7 height 7
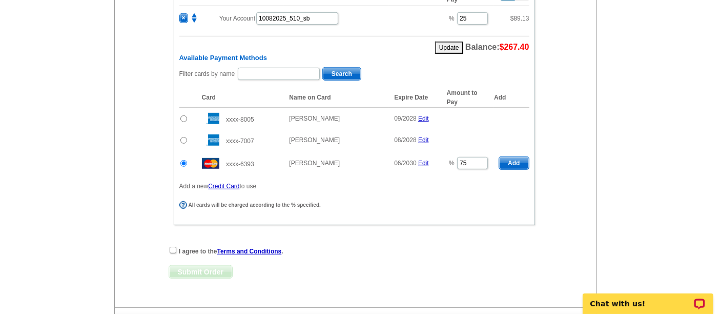
click at [513, 157] on span "Add" at bounding box center [513, 163] width 29 height 12
radio input "false"
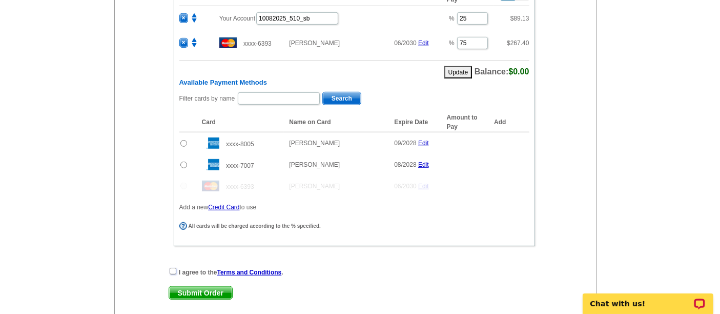
click at [171, 268] on input "checkbox" at bounding box center [173, 271] width 7 height 7
checkbox input "true"
click at [196, 287] on span "Submit Order" at bounding box center [200, 293] width 63 height 12
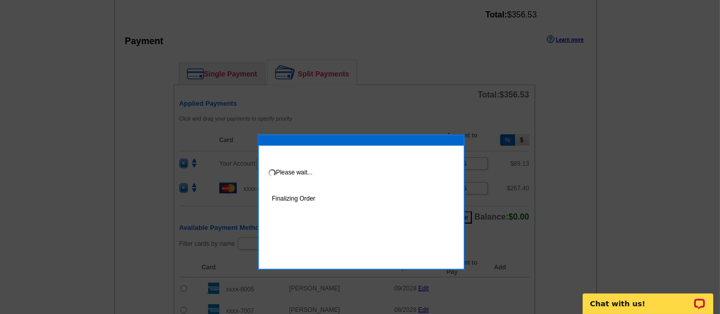
scroll to position [465, 0]
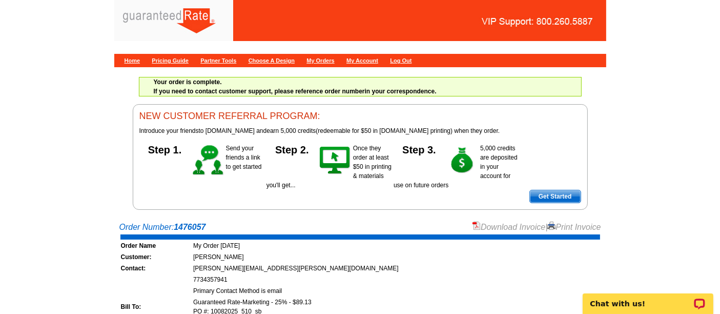
click at [494, 225] on link "Download Invoice" at bounding box center [509, 227] width 73 height 9
click at [130, 64] on div "Home Pricing Guide Partner Tools Choose A Design My Orders My Account Log Out" at bounding box center [360, 60] width 492 height 13
click at [130, 62] on link "Home" at bounding box center [133, 60] width 16 height 6
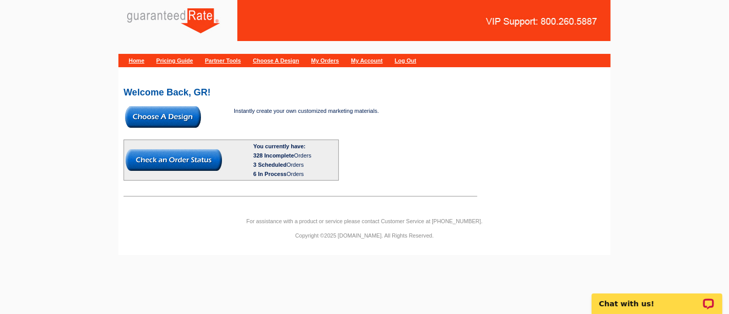
click at [183, 112] on img at bounding box center [163, 117] width 76 height 22
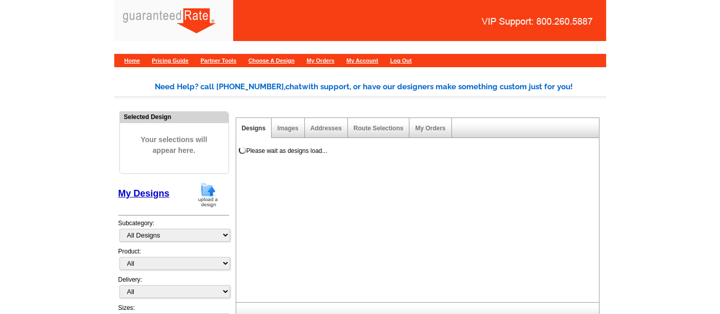
click at [209, 198] on img at bounding box center [208, 195] width 27 height 26
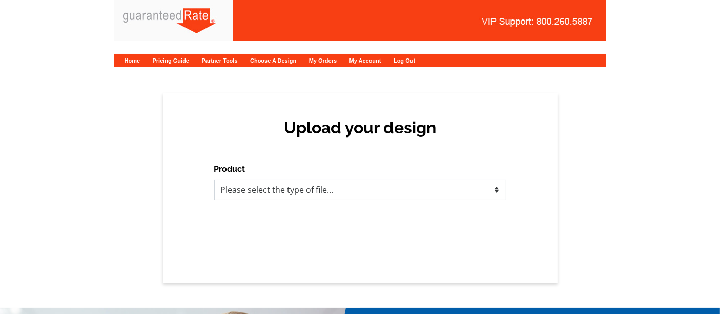
click at [277, 196] on select "Please select the type of file... Postcards Calendars Business Cards Letters an…" at bounding box center [360, 189] width 292 height 21
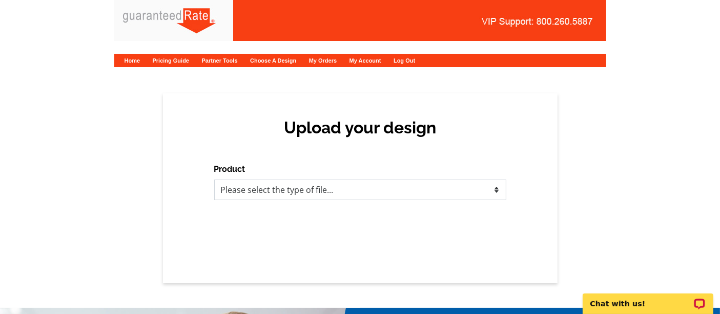
select select "1"
click at [214, 179] on select "Please select the type of file... Postcards Calendars Business Cards Letters an…" at bounding box center [360, 189] width 292 height 21
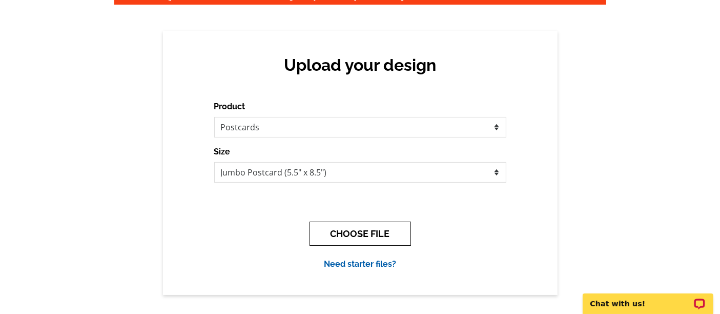
click at [339, 226] on button "CHOOSE FILE" at bounding box center [361, 234] width 102 height 24
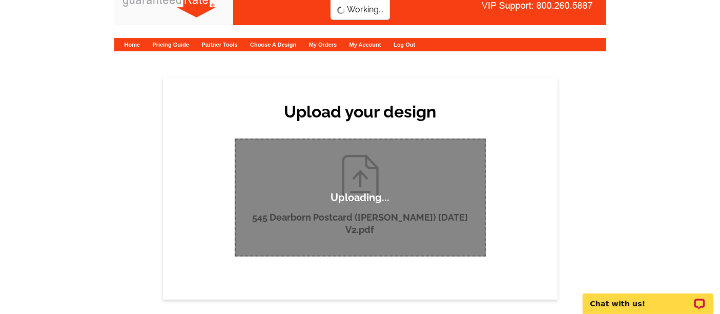
scroll to position [16, 0]
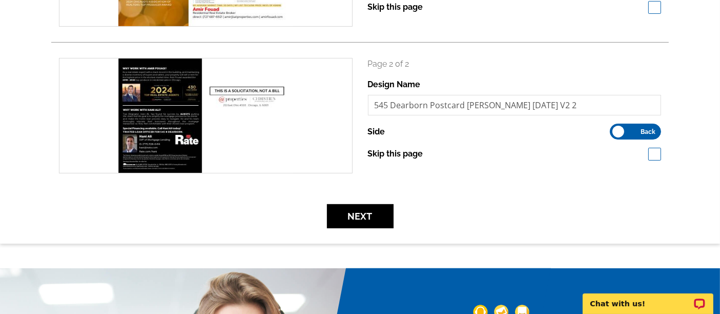
scroll to position [257, 0]
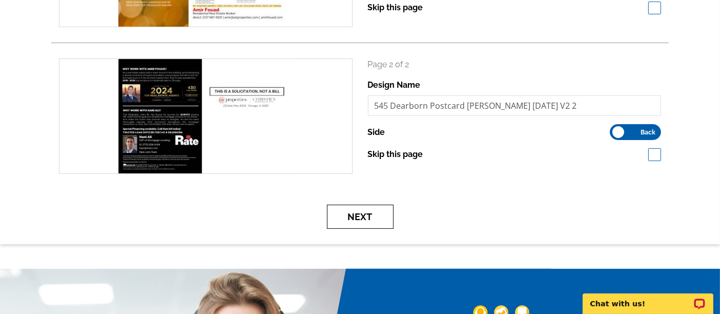
click at [372, 219] on button "Next" at bounding box center [360, 217] width 67 height 24
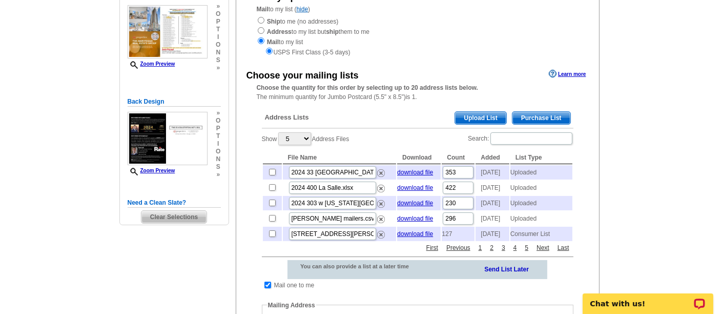
scroll to position [127, 0]
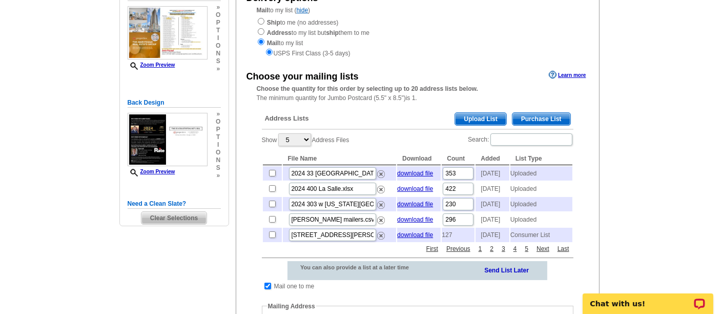
click at [472, 113] on span "Upload List" at bounding box center [480, 119] width 51 height 12
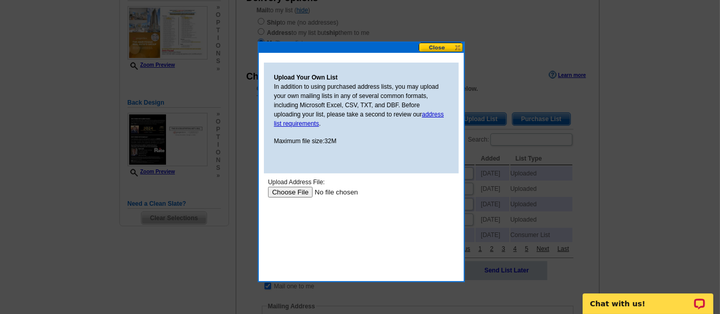
scroll to position [0, 0]
type input "C:\fakepath\2024 545 Dearborn Mailing List .xlsx"
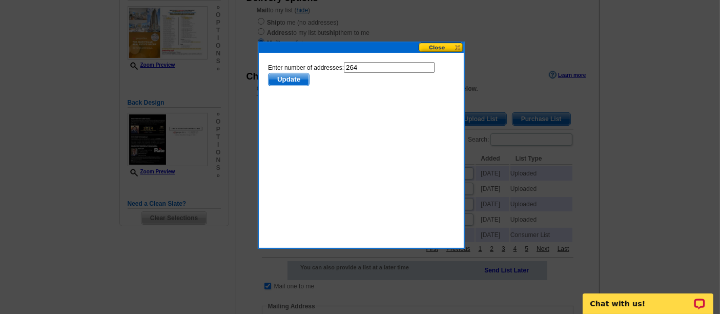
click at [374, 64] on input "264" at bounding box center [389, 67] width 91 height 11
type input "263"
click at [304, 76] on span "Update" at bounding box center [288, 79] width 41 height 12
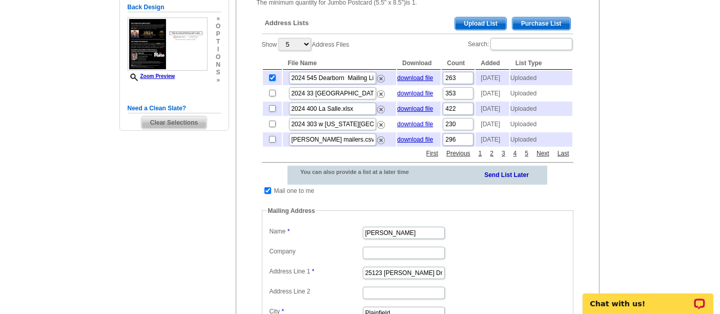
scroll to position [224, 0]
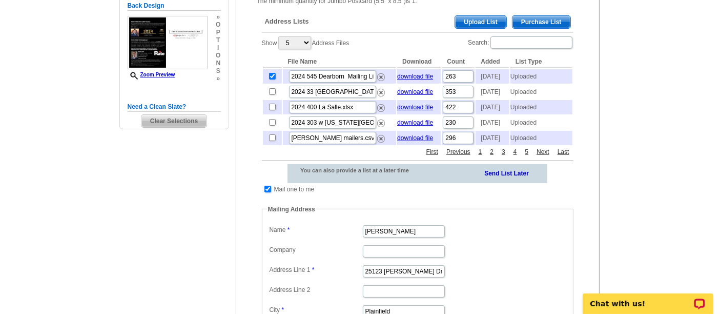
click at [267, 192] on input "checkbox" at bounding box center [268, 189] width 7 height 7
checkbox input "false"
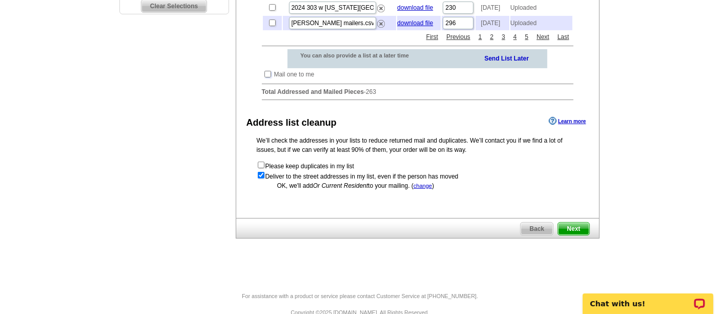
scroll to position [352, 0]
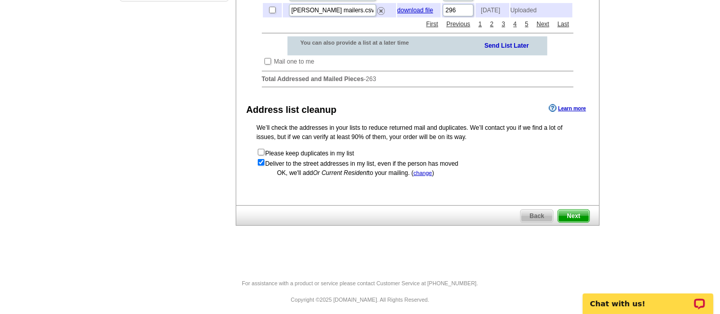
click at [586, 222] on span "Next" at bounding box center [573, 216] width 31 height 12
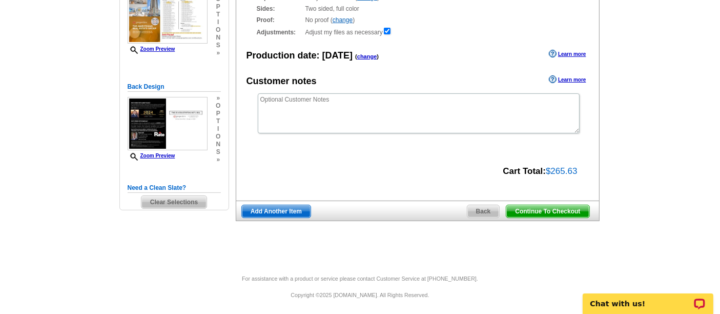
click at [546, 213] on span "Continue To Checkout" at bounding box center [548, 211] width 83 height 12
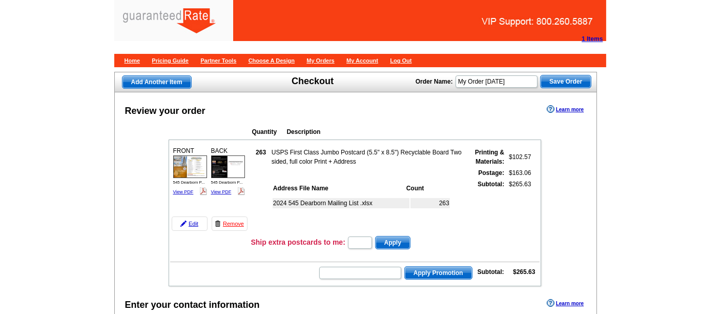
scroll to position [243, 0]
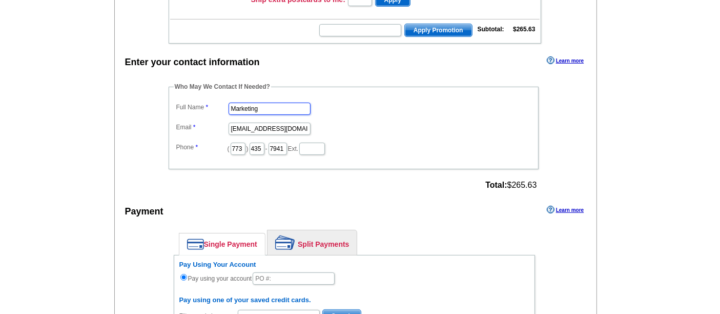
click at [273, 103] on input "Marketing" at bounding box center [270, 109] width 82 height 12
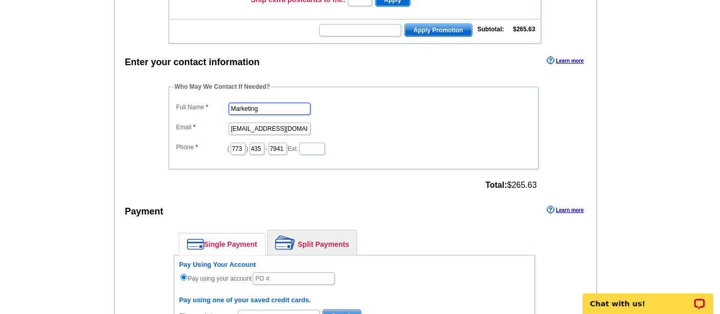
scroll to position [0, 0]
click at [258, 103] on input "Marketing" at bounding box center [270, 109] width 82 height 12
type input "[PERSON_NAME]"
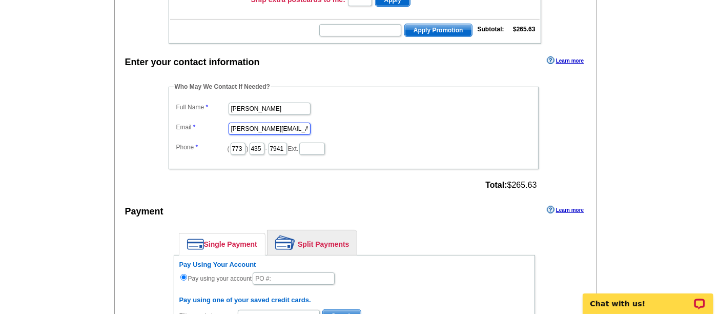
type input "[PERSON_NAME][EMAIL_ADDRESS][PERSON_NAME][DOMAIN_NAME]"
click at [320, 233] on link "Split Payments" at bounding box center [312, 242] width 89 height 25
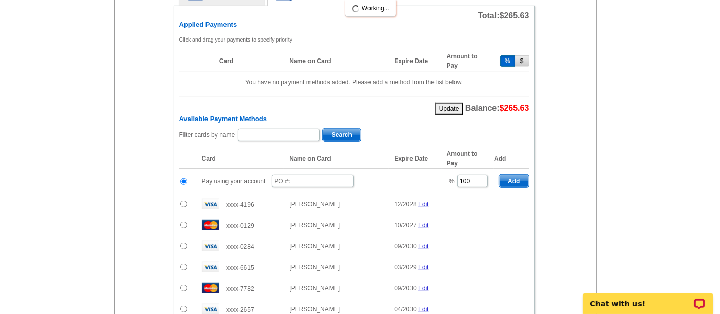
scroll to position [491, 0]
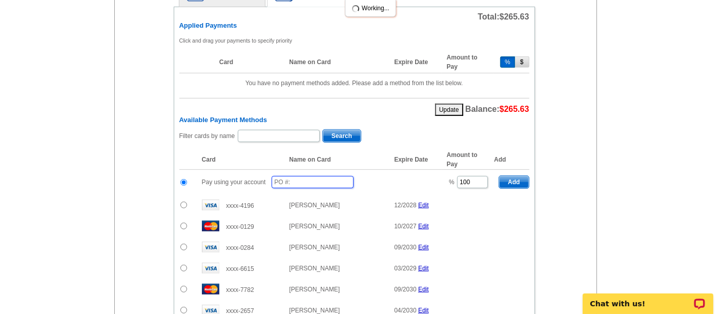
click at [298, 176] on input "text" at bounding box center [313, 182] width 82 height 12
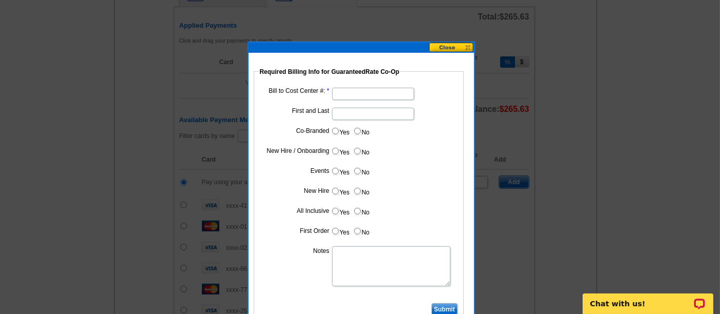
type input "10082025_515_sb"
click at [338, 96] on input "Bill to Cost Center #:" at bounding box center [373, 94] width 82 height 12
type input "1001"
click at [347, 112] on input "First and Last" at bounding box center [373, 114] width 82 height 12
type input "Hani Ali"
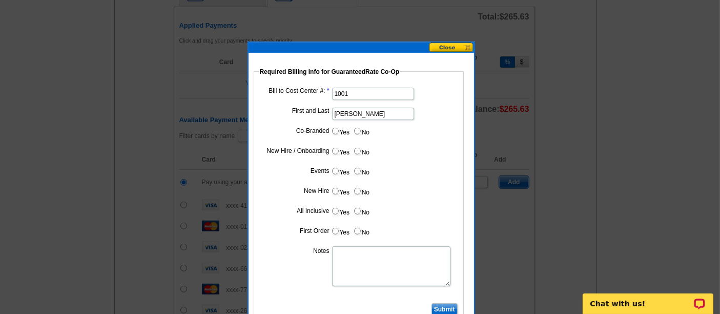
click at [332, 128] on input "Yes" at bounding box center [335, 131] width 7 height 7
radio input "true"
click at [364, 152] on input "Cost paid by cobrand" at bounding box center [373, 154] width 82 height 12
type input "25%"
click at [358, 168] on input "No" at bounding box center [357, 171] width 7 height 7
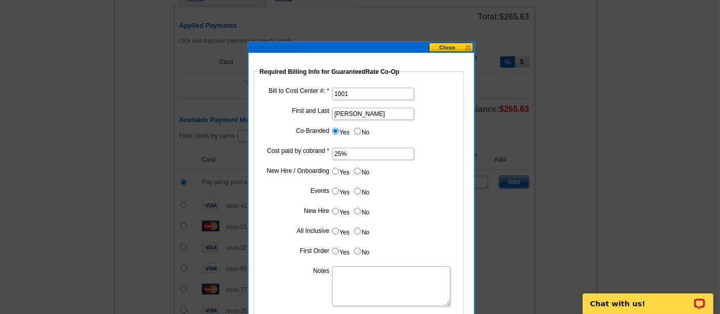
radio input "true"
click at [356, 188] on input "No" at bounding box center [357, 191] width 7 height 7
radio input "true"
click at [354, 205] on label "No" at bounding box center [361, 211] width 16 height 12
click at [354, 208] on input "No" at bounding box center [357, 211] width 7 height 7
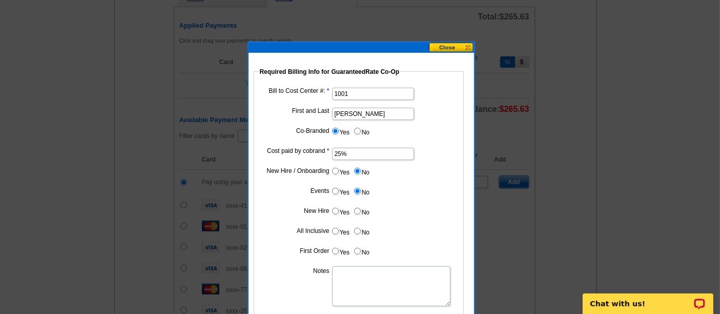
radio input "true"
click at [356, 228] on input "No" at bounding box center [357, 231] width 7 height 7
radio input "true"
click at [359, 251] on input "No" at bounding box center [357, 251] width 7 height 7
radio input "true"
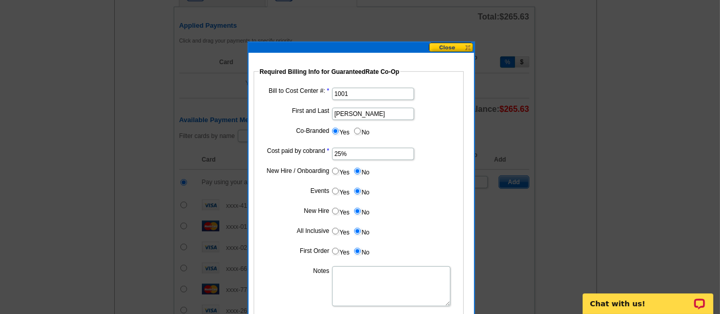
click at [356, 279] on textarea "Notes" at bounding box center [391, 286] width 118 height 40
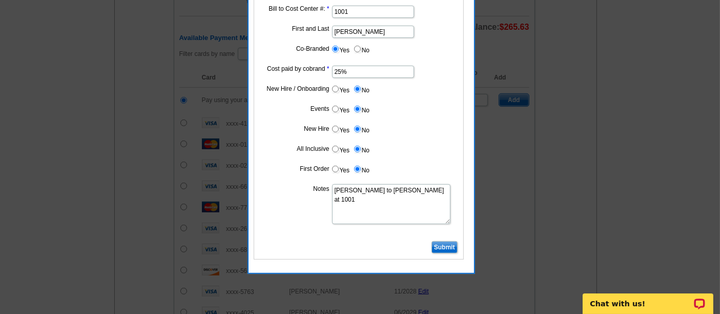
scroll to position [573, 0]
type textarea "Bill to Hani Ali at 1001"
click at [444, 246] on input "Submit" at bounding box center [445, 247] width 26 height 12
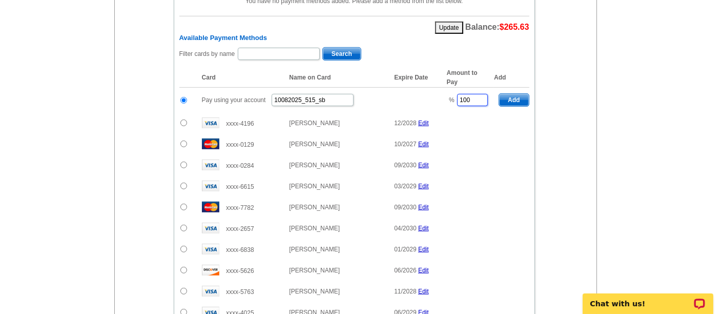
drag, startPoint x: 473, startPoint y: 89, endPoint x: 437, endPoint y: 88, distance: 35.4
click at [437, 88] on tr "Pay using your account 10082025_515_sb % 100 Add" at bounding box center [354, 100] width 350 height 25
click at [512, 94] on span "Add" at bounding box center [513, 100] width 29 height 12
type input "100"
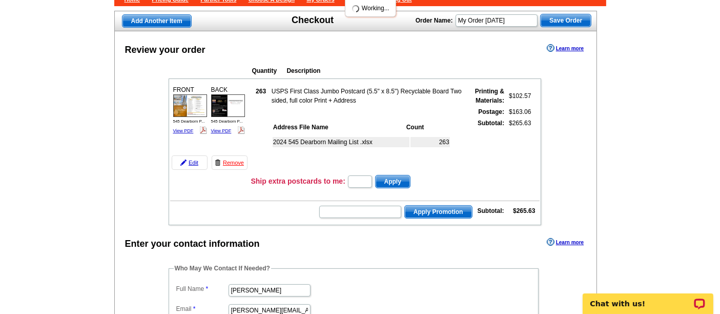
radio input "false"
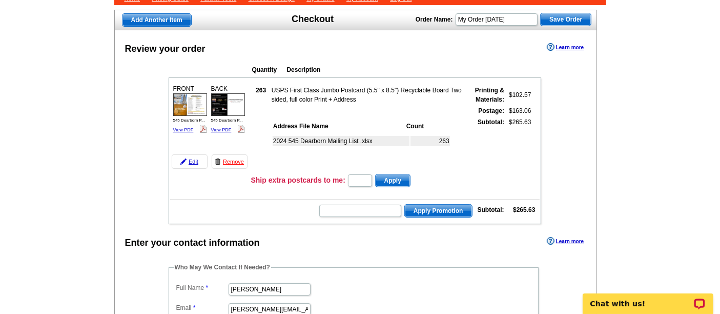
scroll to position [63, 0]
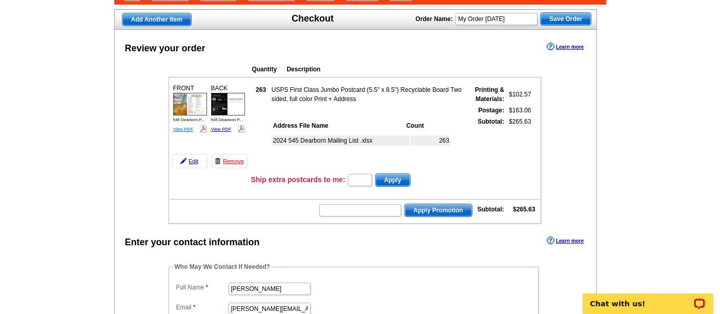
click at [183, 127] on link "View PDF" at bounding box center [183, 129] width 21 height 5
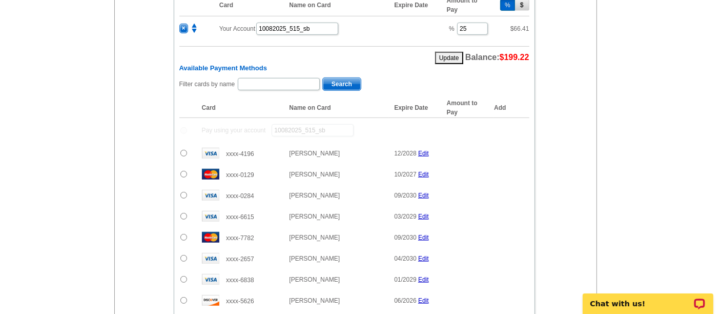
scroll to position [546, 0]
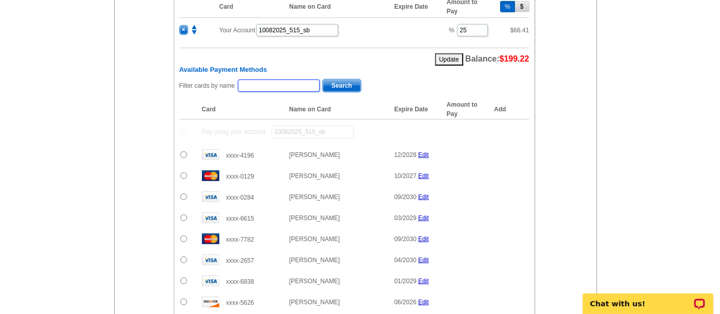
click at [261, 79] on input "text" at bounding box center [279, 85] width 82 height 12
type input "fouad"
click at [340, 79] on span "Search" at bounding box center [342, 85] width 38 height 12
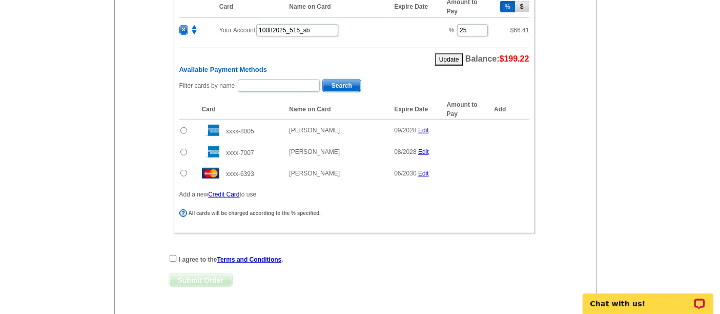
click at [184, 170] on input "radio" at bounding box center [184, 173] width 7 height 7
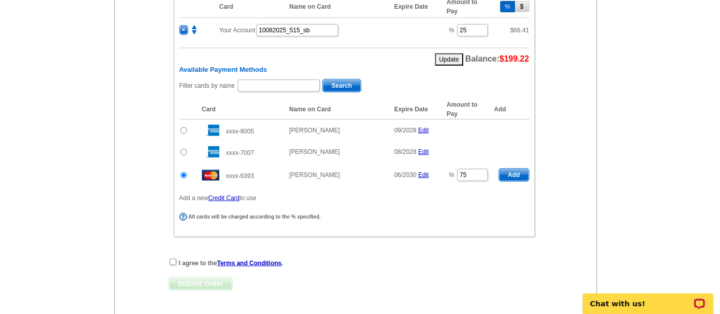
click at [517, 169] on span "Add" at bounding box center [513, 175] width 29 height 12
radio input "false"
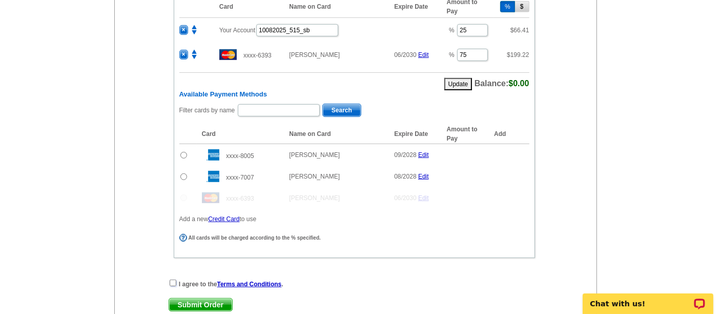
click at [171, 279] on input "checkbox" at bounding box center [173, 282] width 7 height 7
checkbox input "true"
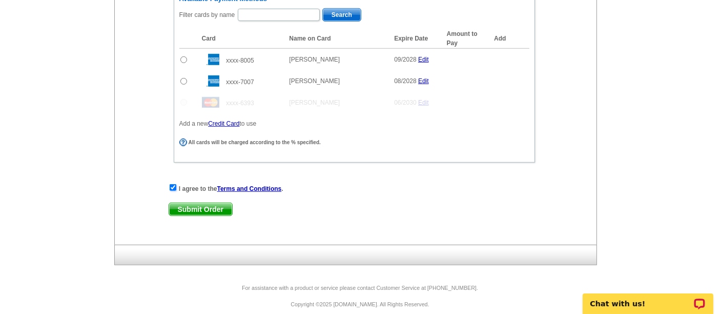
scroll to position [640, 0]
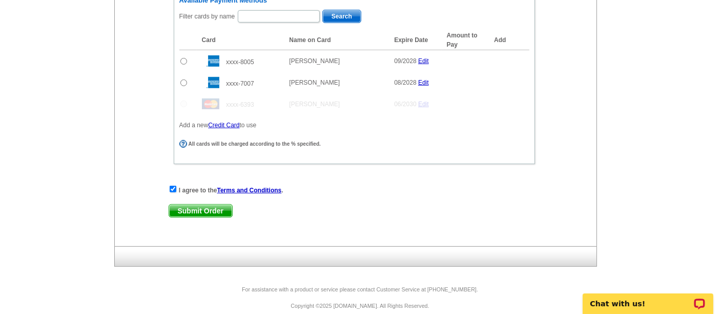
click at [216, 205] on span "Submit Order" at bounding box center [200, 211] width 63 height 12
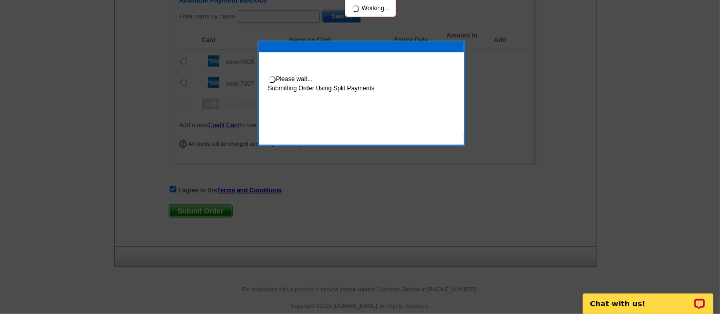
scroll to position [691, 0]
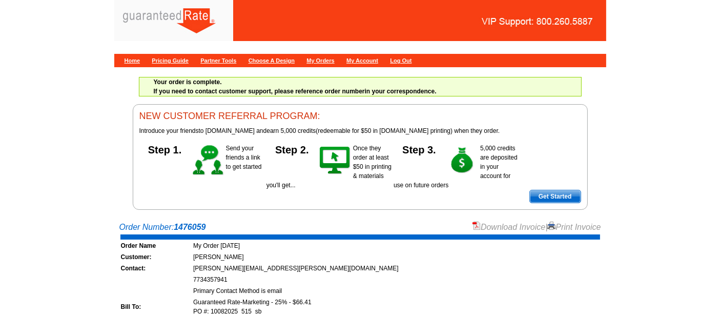
click at [483, 227] on link "Download Invoice" at bounding box center [509, 227] width 73 height 9
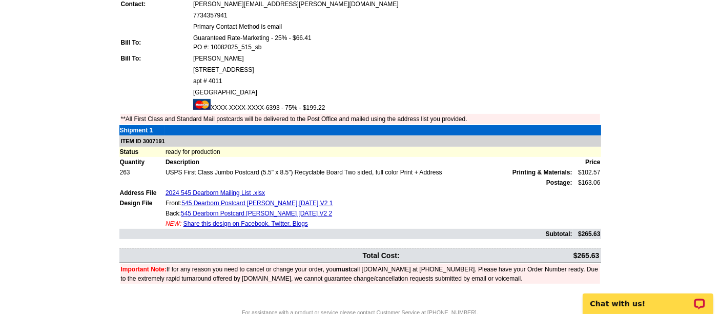
scroll to position [265, 0]
